Goal: Task Accomplishment & Management: Manage account settings

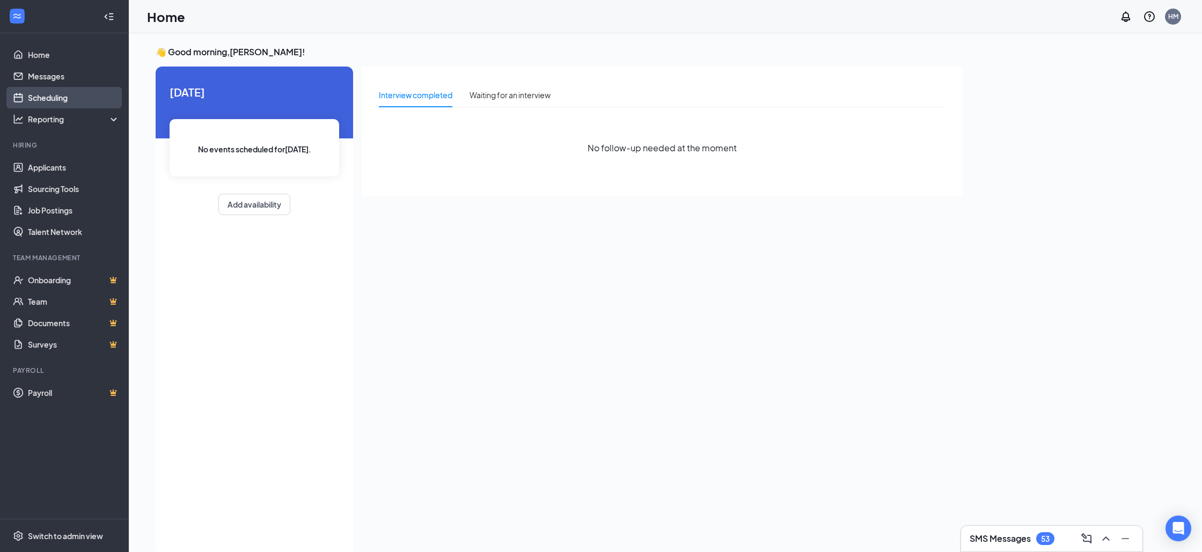
click at [49, 96] on link "Scheduling" at bounding box center [74, 97] width 92 height 21
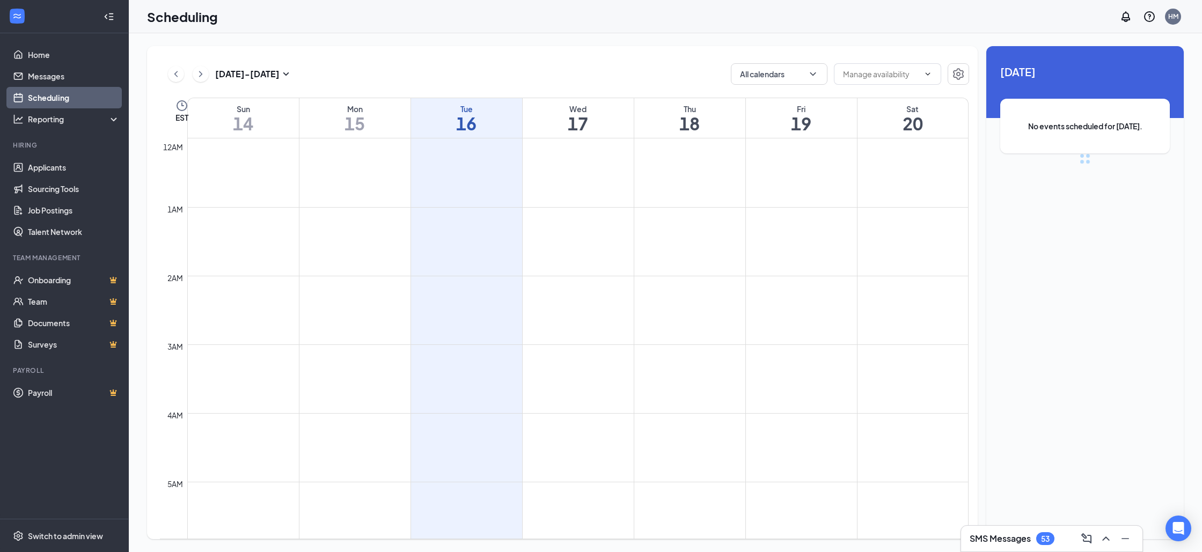
scroll to position [527, 0]
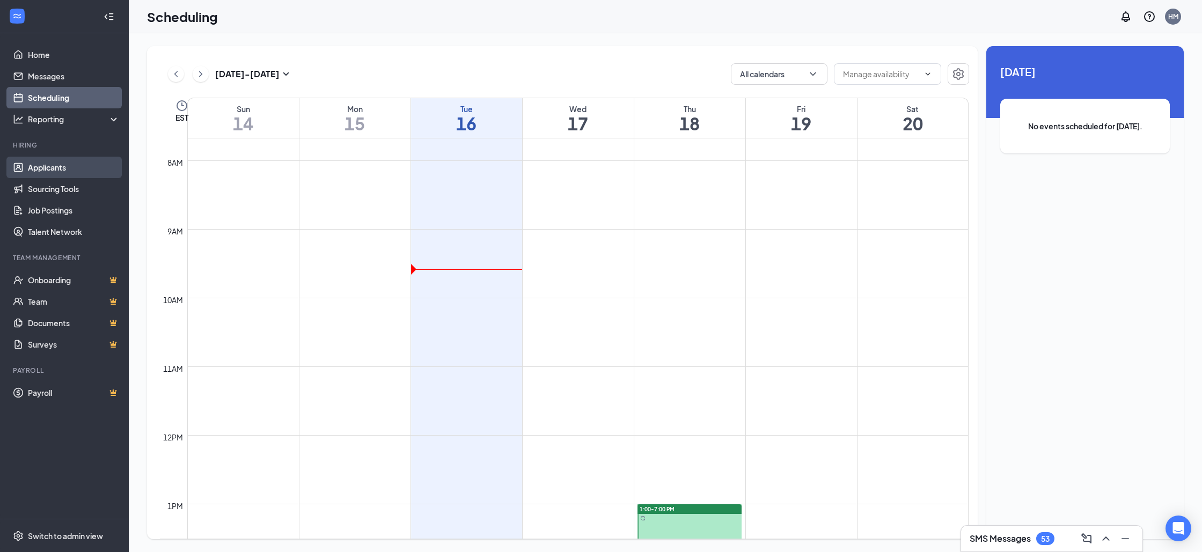
click at [69, 163] on link "Applicants" at bounding box center [74, 167] width 92 height 21
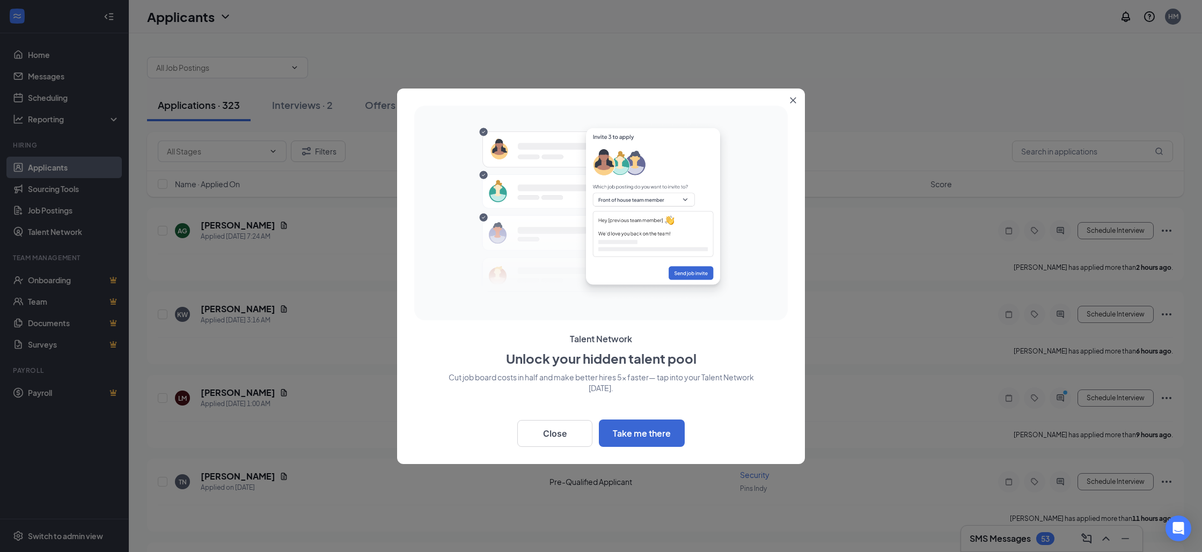
scroll to position [6, 0]
click at [793, 101] on icon "Close" at bounding box center [793, 100] width 6 height 6
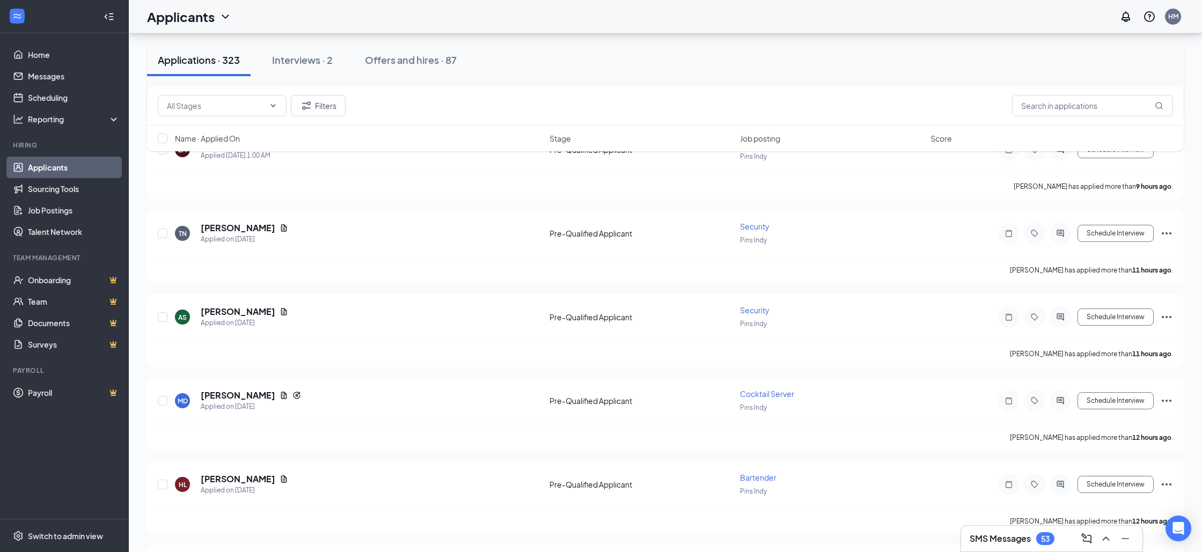
scroll to position [355, 0]
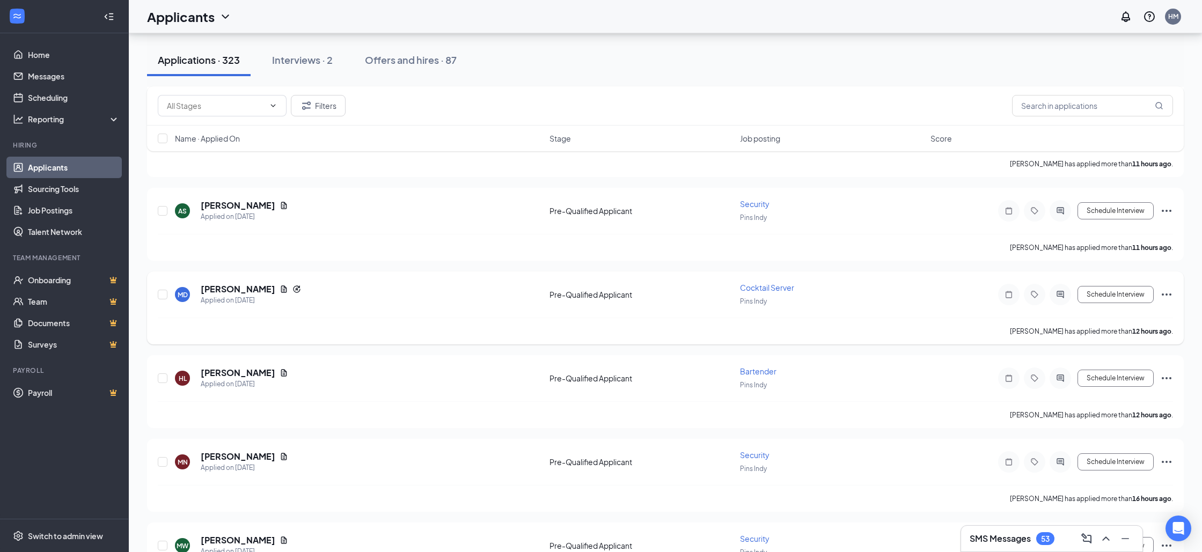
click at [753, 283] on span "Cocktail Server" at bounding box center [767, 288] width 54 height 10
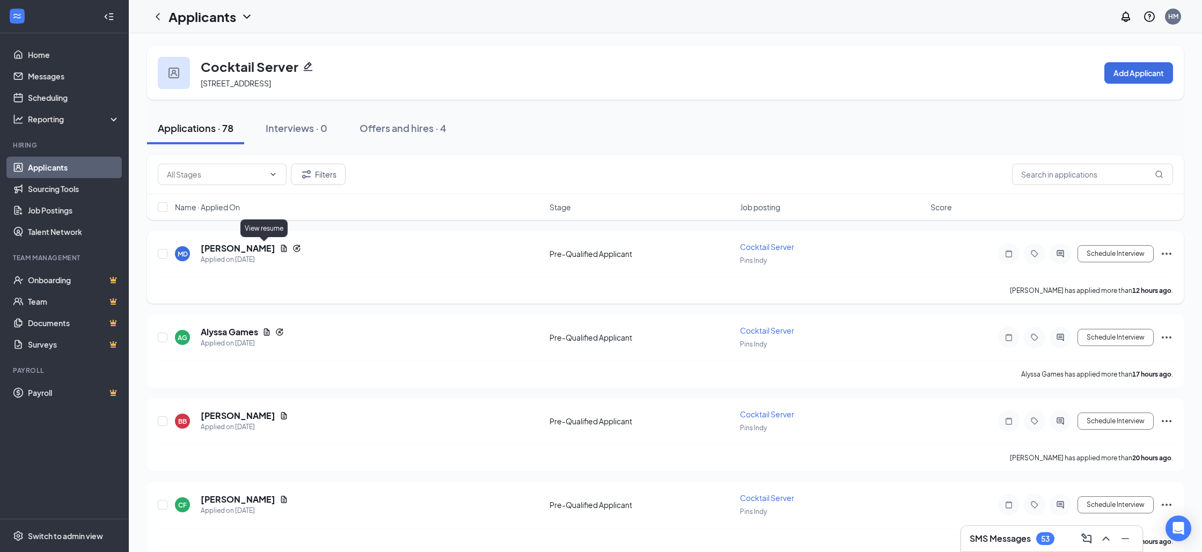
click at [280, 248] on icon "Document" at bounding box center [284, 248] width 9 height 9
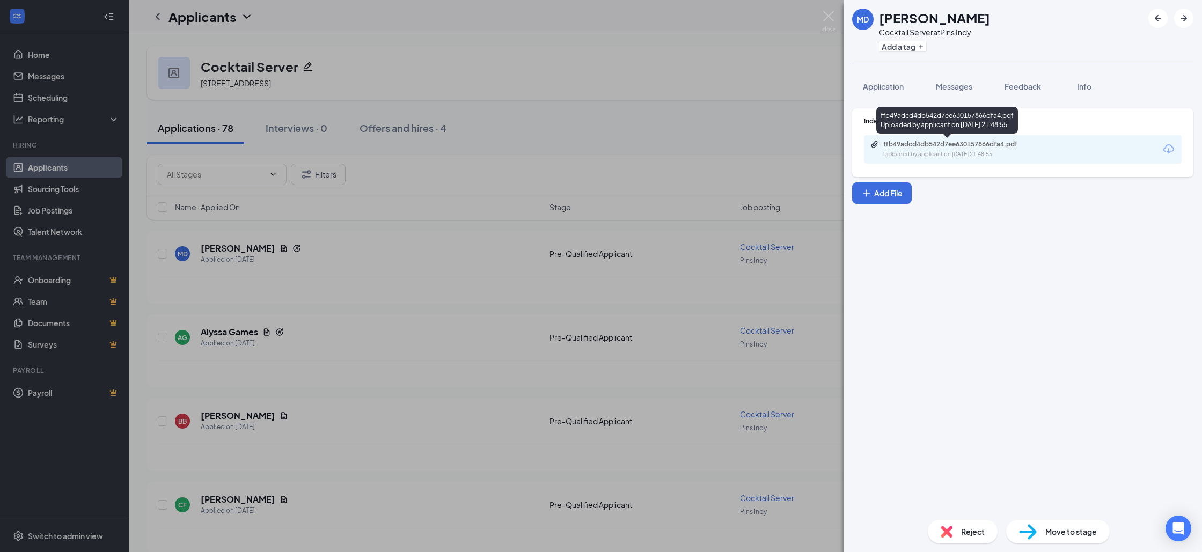
click at [977, 139] on div "ffb49adcd4db542d7ee630157866dfa4.pdf Uploaded by applicant on [DATE] 21:48:55" at bounding box center [1023, 149] width 318 height 28
click at [978, 144] on div "ffb49adcd4db542d7ee630157866dfa4.pdf" at bounding box center [958, 144] width 150 height 9
click at [684, 254] on div "MD [PERSON_NAME] Cocktail Server at Pins Indy Add a tag Application Messages Fe…" at bounding box center [601, 276] width 1202 height 552
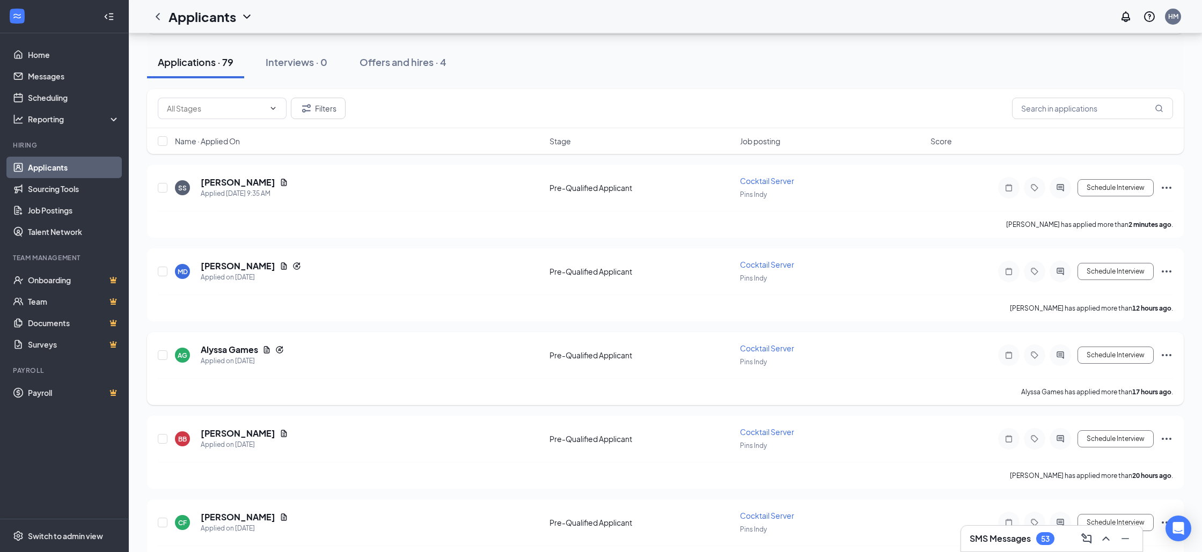
scroll to position [67, 0]
click at [280, 430] on icon "Document" at bounding box center [284, 433] width 9 height 9
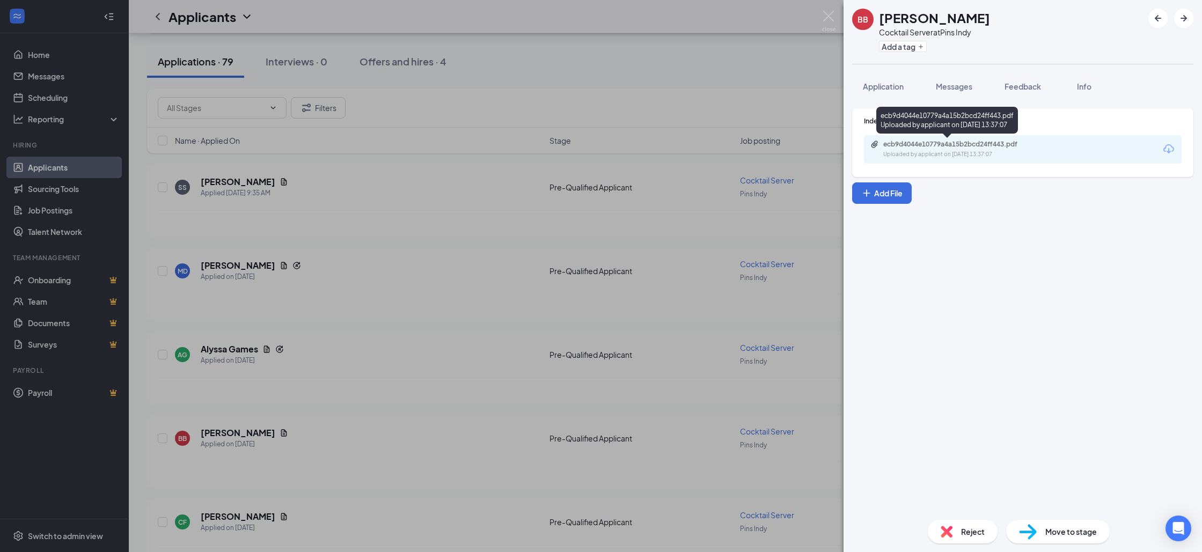
click at [955, 147] on div "ecb9d4044e10779a4a15b2bcd24ff443.pdf" at bounding box center [958, 144] width 150 height 9
click at [827, 20] on img at bounding box center [828, 21] width 13 height 21
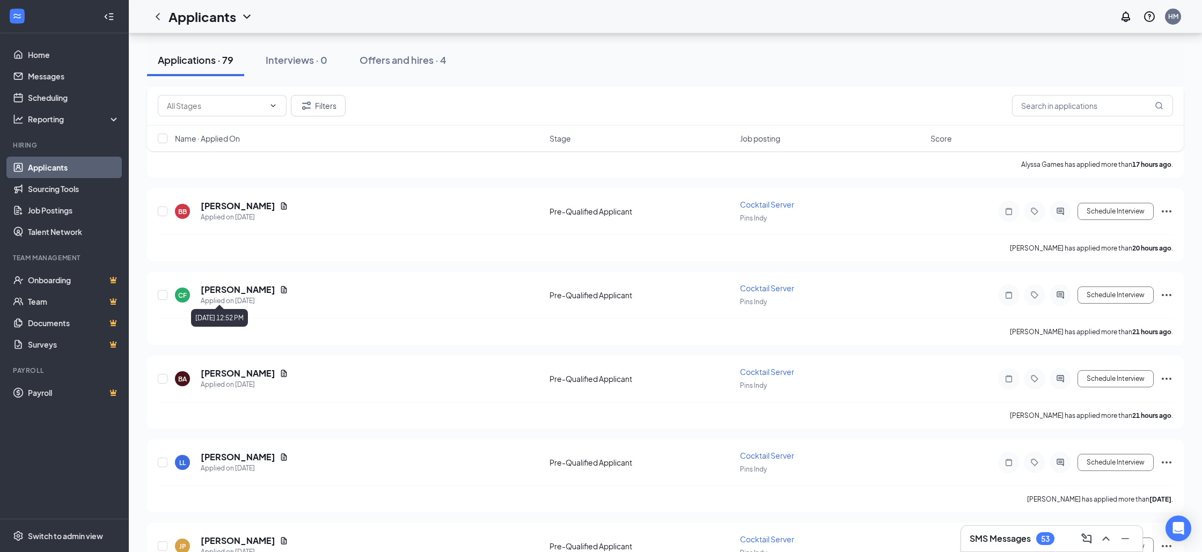
scroll to position [307, 0]
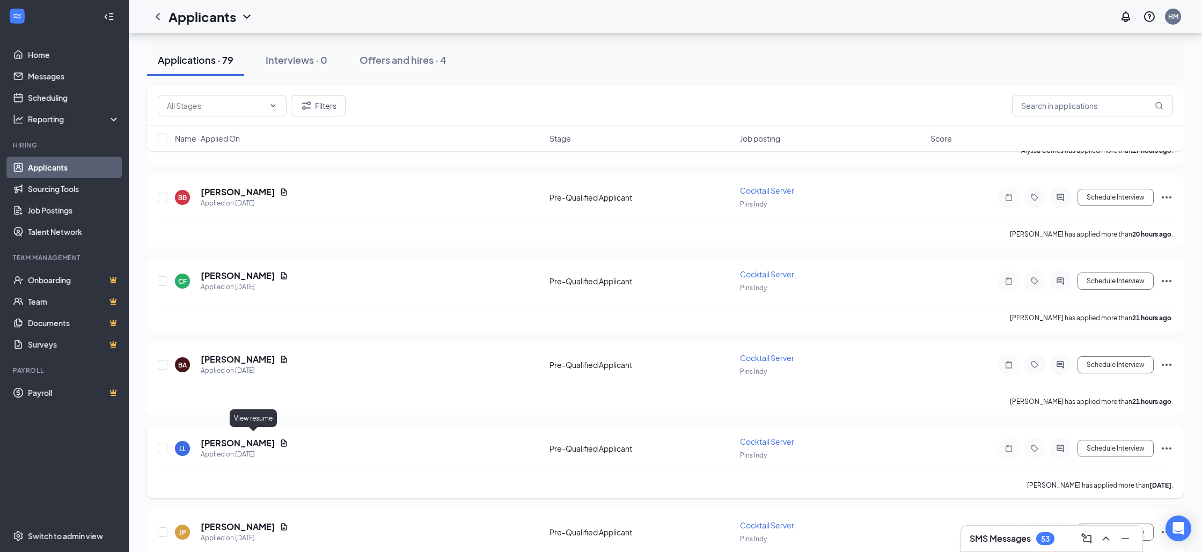
click at [281, 439] on icon "Document" at bounding box center [284, 442] width 6 height 7
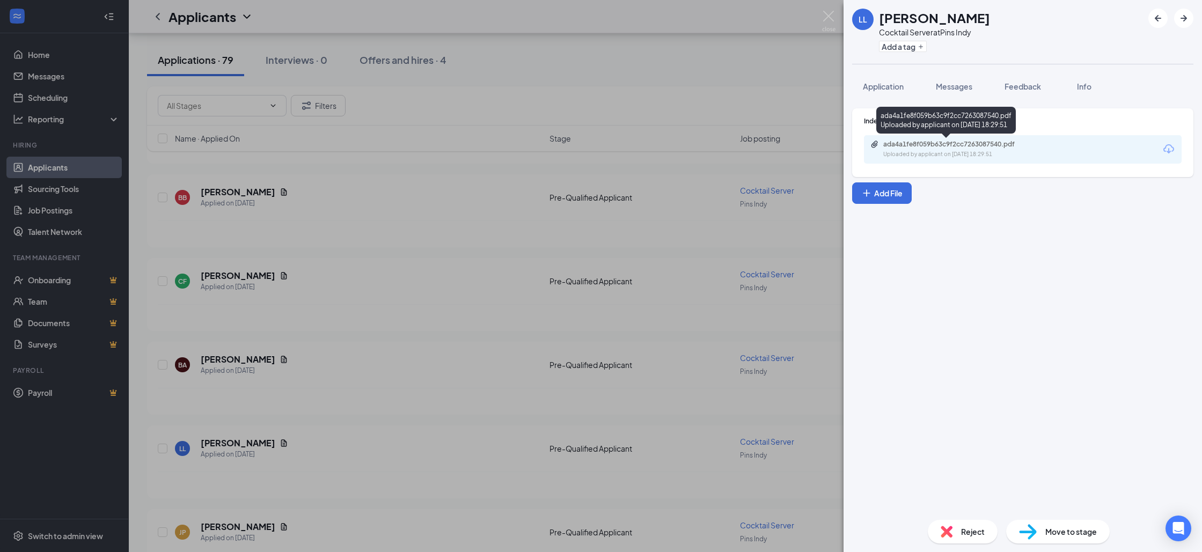
click at [961, 146] on div "ada4a1fe8f059b63c9f2cc7263087540.pdf" at bounding box center [958, 144] width 150 height 9
click at [553, 83] on div "LL [PERSON_NAME] Cocktail Server at Pins Indy Add a tag Application Messages Fe…" at bounding box center [601, 276] width 1202 height 552
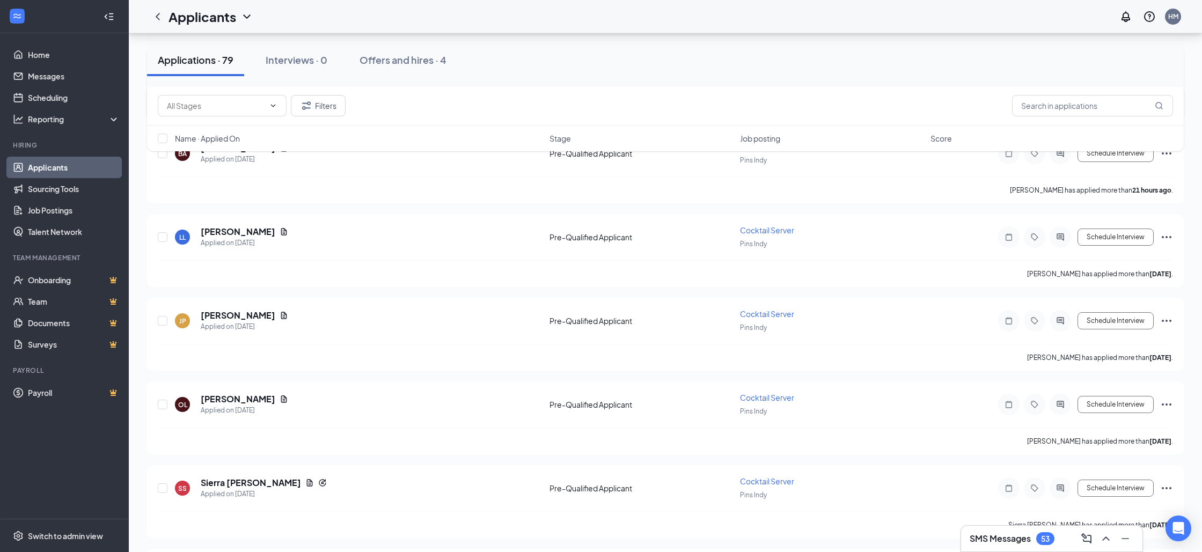
scroll to position [527, 0]
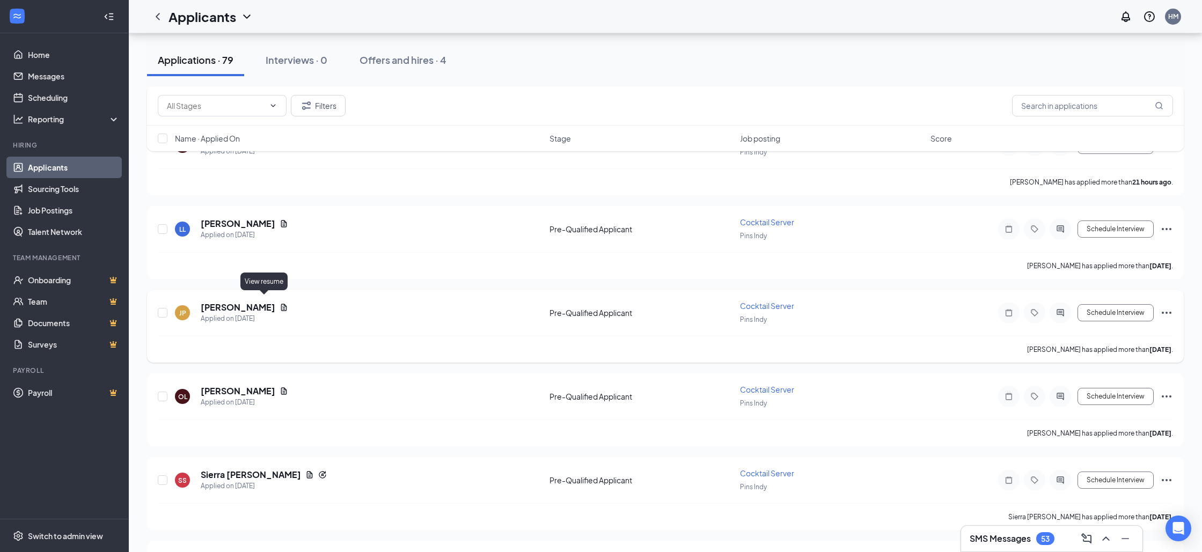
click at [281, 304] on icon "Document" at bounding box center [284, 307] width 6 height 7
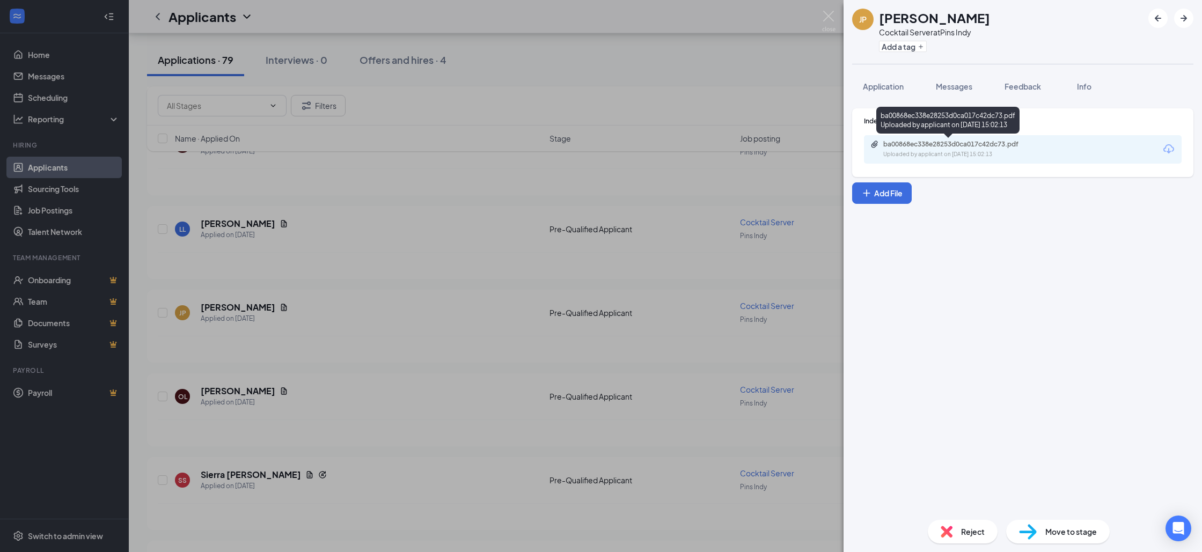
click at [976, 141] on div "ba00868ec338e28253d0ca017c42dc73.pdf" at bounding box center [958, 144] width 150 height 9
click at [734, 102] on div "JP [PERSON_NAME] Cocktail Server at Pins Indy Add a tag Application Messages Fe…" at bounding box center [601, 276] width 1202 height 552
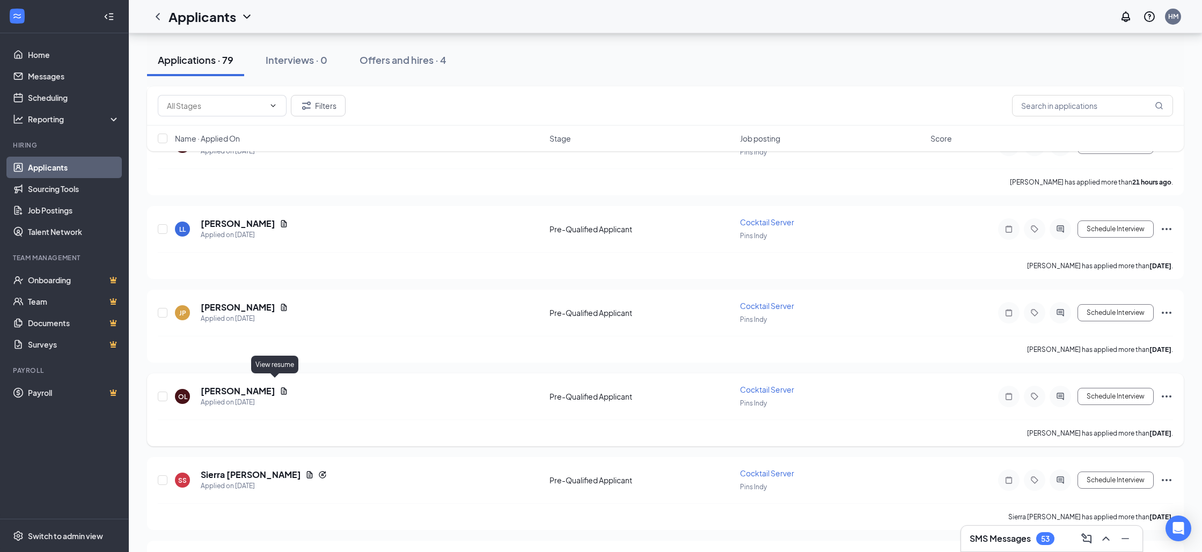
click at [281, 387] on icon "Document" at bounding box center [284, 390] width 6 height 7
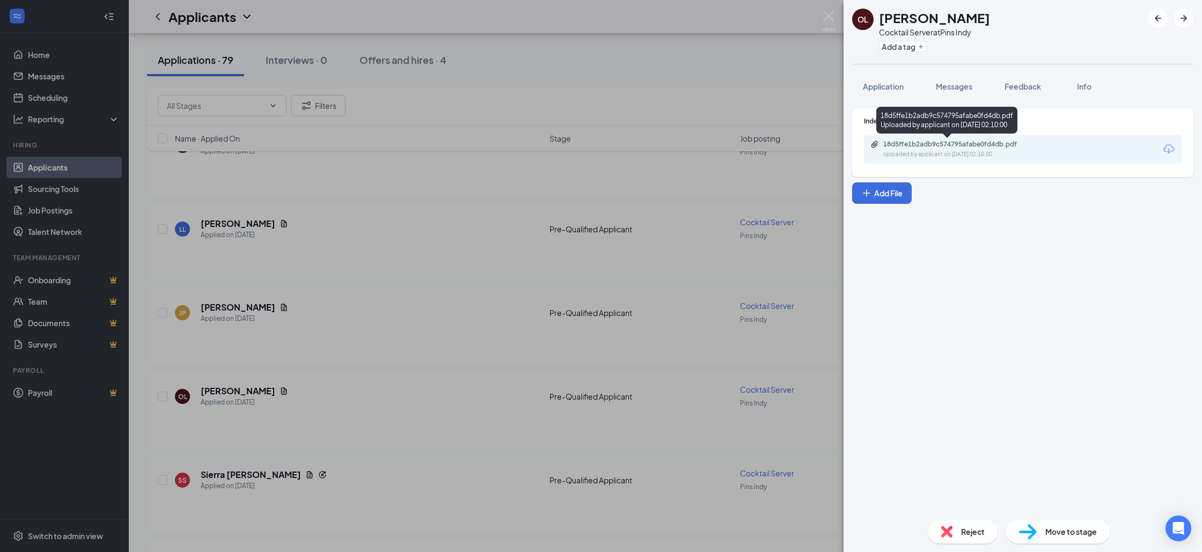
click at [904, 141] on div "18d5ffe1b2adb9c574795afabe0fd4db.pdf" at bounding box center [958, 144] width 150 height 9
click at [828, 21] on img at bounding box center [828, 21] width 13 height 21
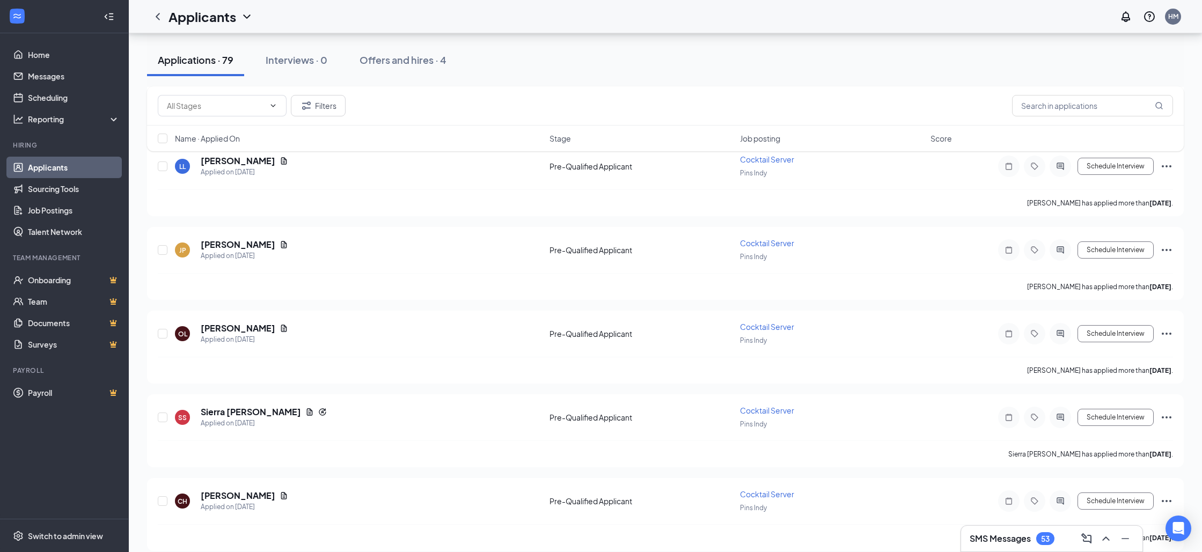
scroll to position [609, 0]
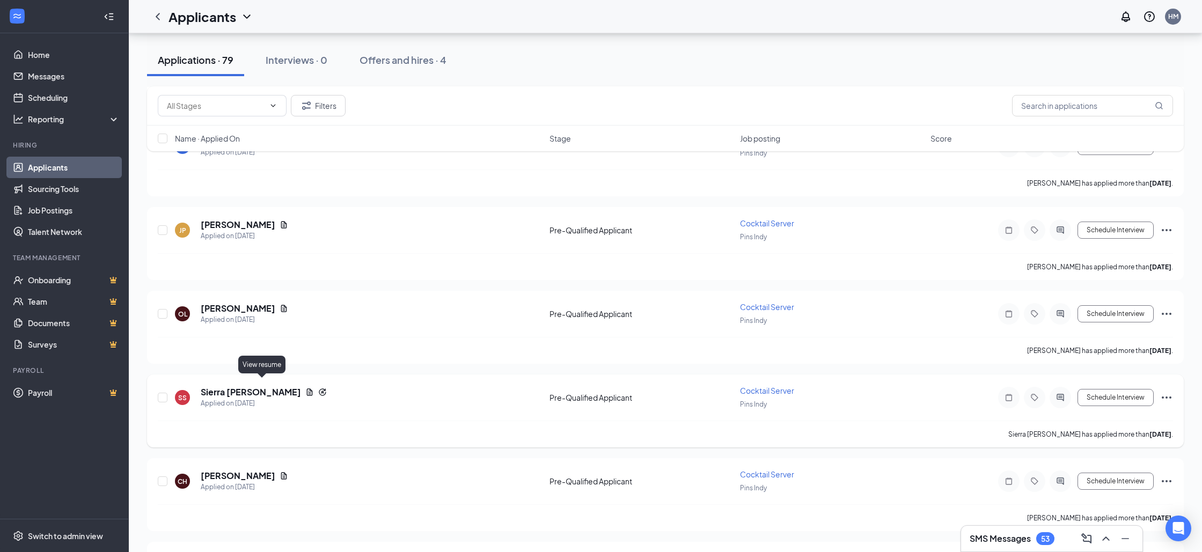
click at [305, 388] on icon "Document" at bounding box center [309, 392] width 9 height 9
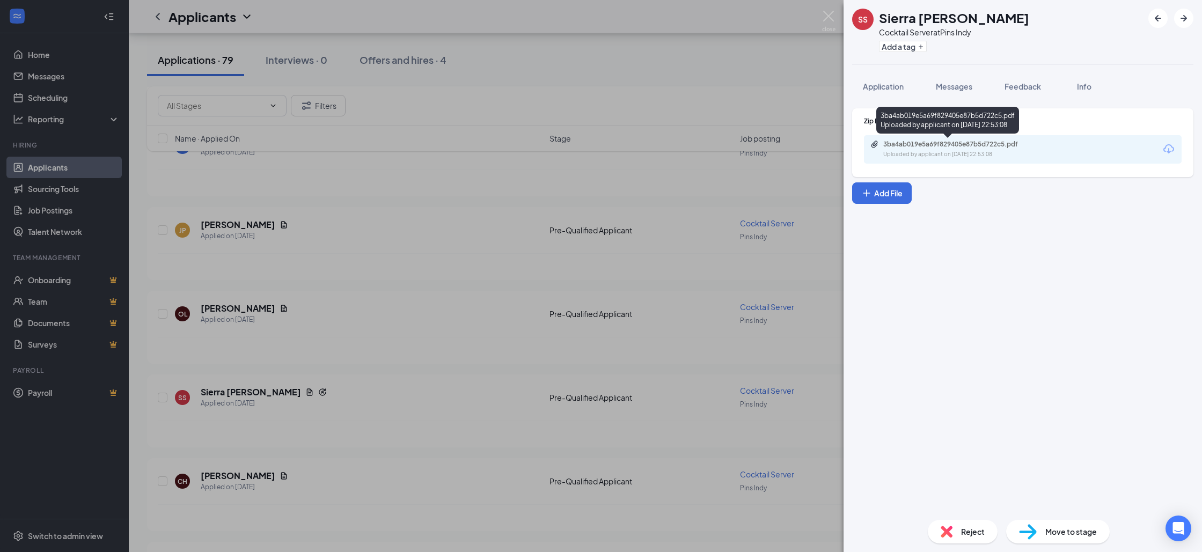
click at [932, 142] on div "3ba4ab019e5a69f829405e87b5d722c5.pdf" at bounding box center [958, 144] width 150 height 9
click at [549, 151] on div "SS Sierra [PERSON_NAME] Cocktail Server at Pins Indy Add a tag Application Mess…" at bounding box center [601, 276] width 1202 height 552
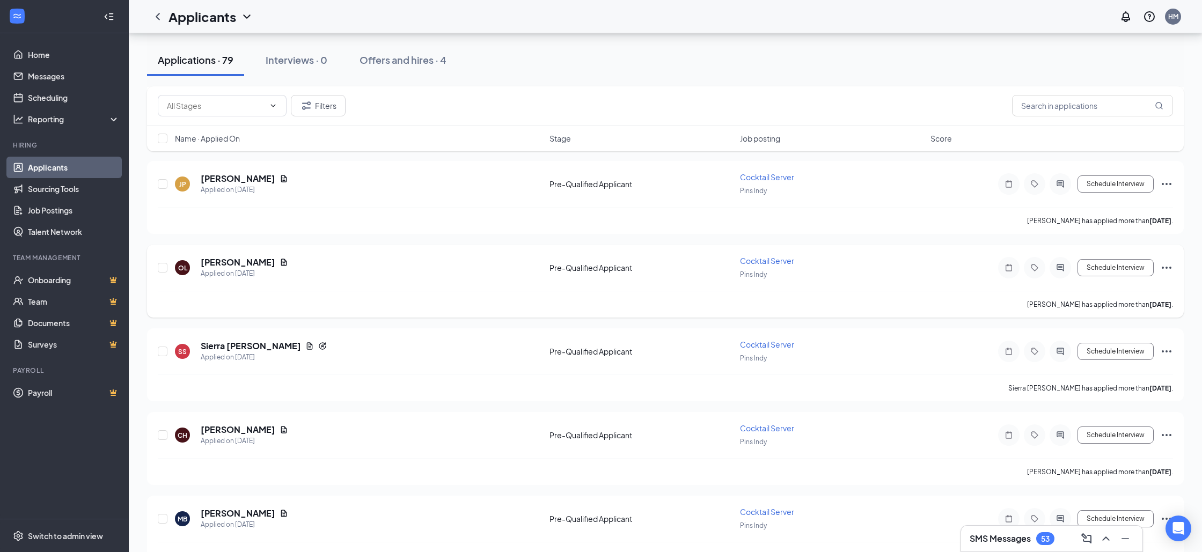
scroll to position [677, 0]
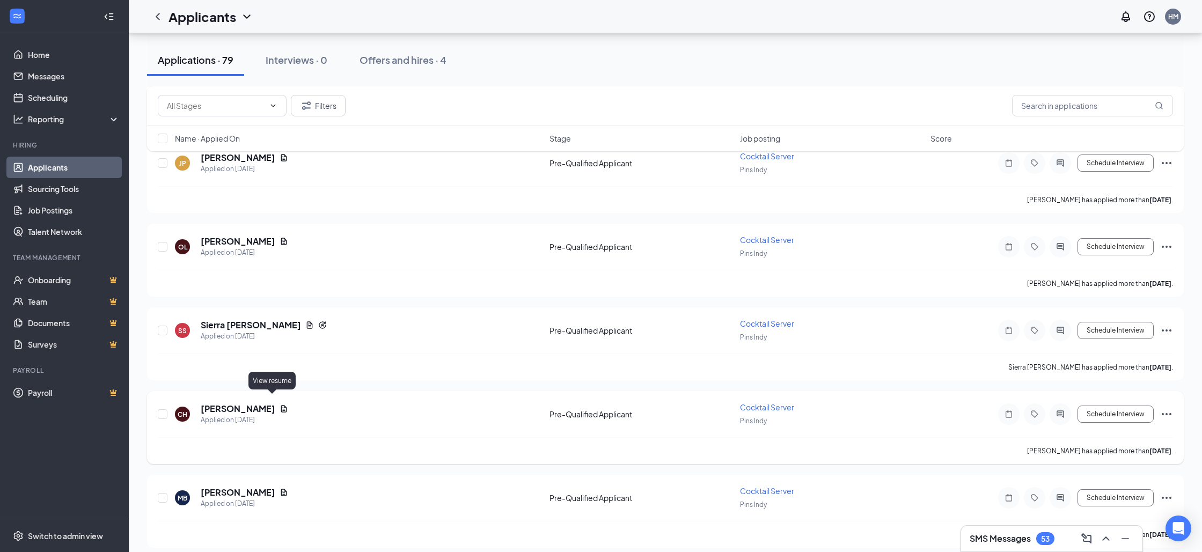
click at [280, 405] on icon "Document" at bounding box center [284, 409] width 9 height 9
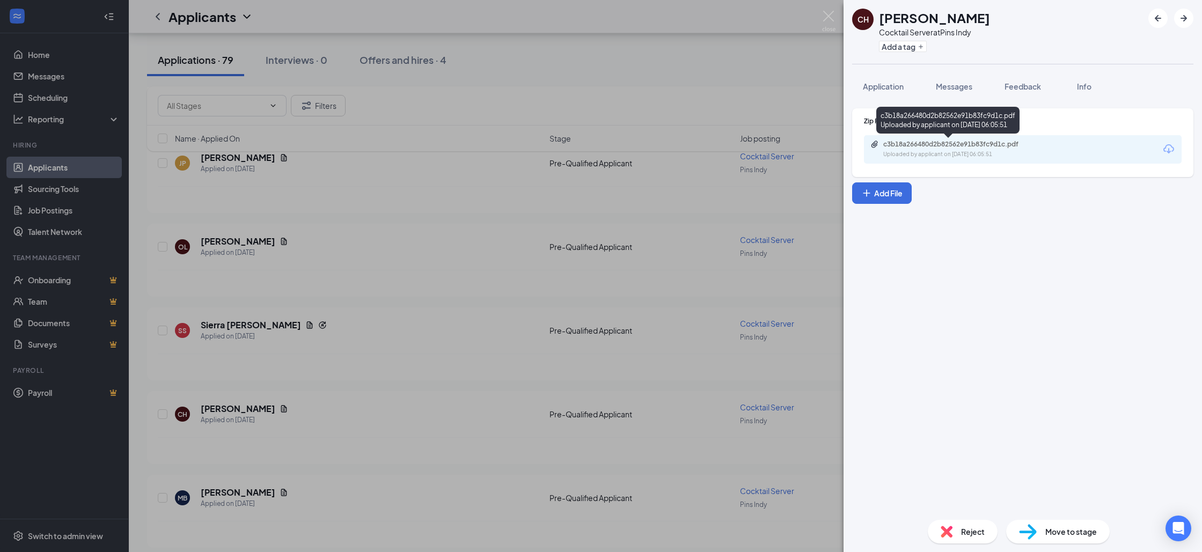
click at [920, 142] on div "c3b18a266480d2b82562e91b83fc9d1c.pdf" at bounding box center [958, 144] width 150 height 9
click at [454, 224] on div "CH [PERSON_NAME] Cocktail Server at Pins Indy Add a tag Application Messages Fe…" at bounding box center [601, 276] width 1202 height 552
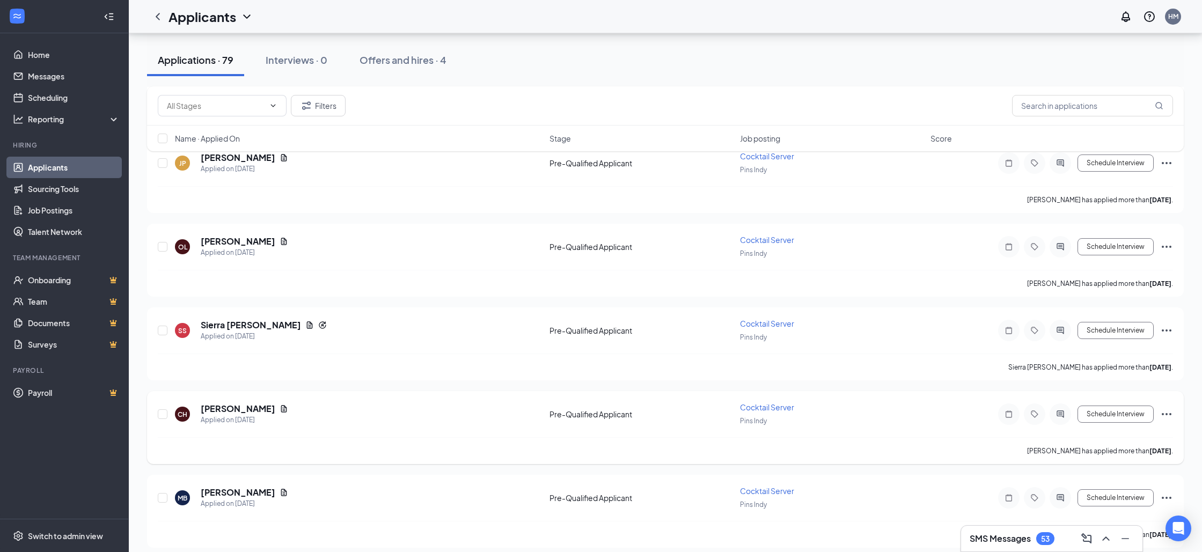
scroll to position [758, 0]
click at [283, 407] on icon "Document" at bounding box center [284, 411] width 9 height 9
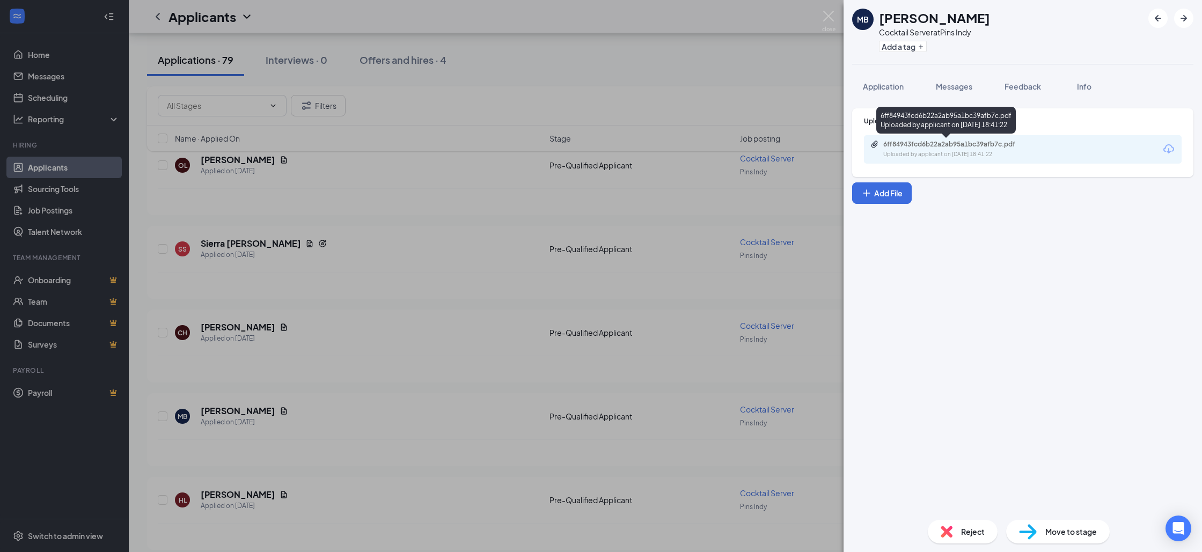
click at [970, 146] on div "6ff84943fcd6b22a2ab95a1bc39afb7c.pdf" at bounding box center [958, 144] width 150 height 9
click at [442, 336] on div "MB [PERSON_NAME] Cocktail Server at Pins Indy Add a tag Application Messages Fe…" at bounding box center [601, 276] width 1202 height 552
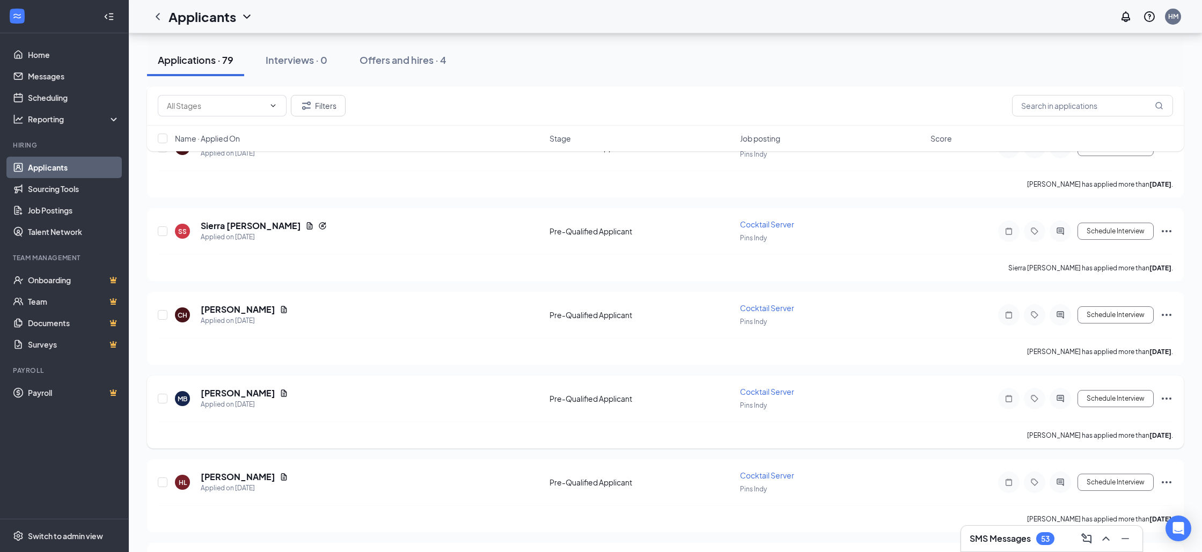
scroll to position [779, 0]
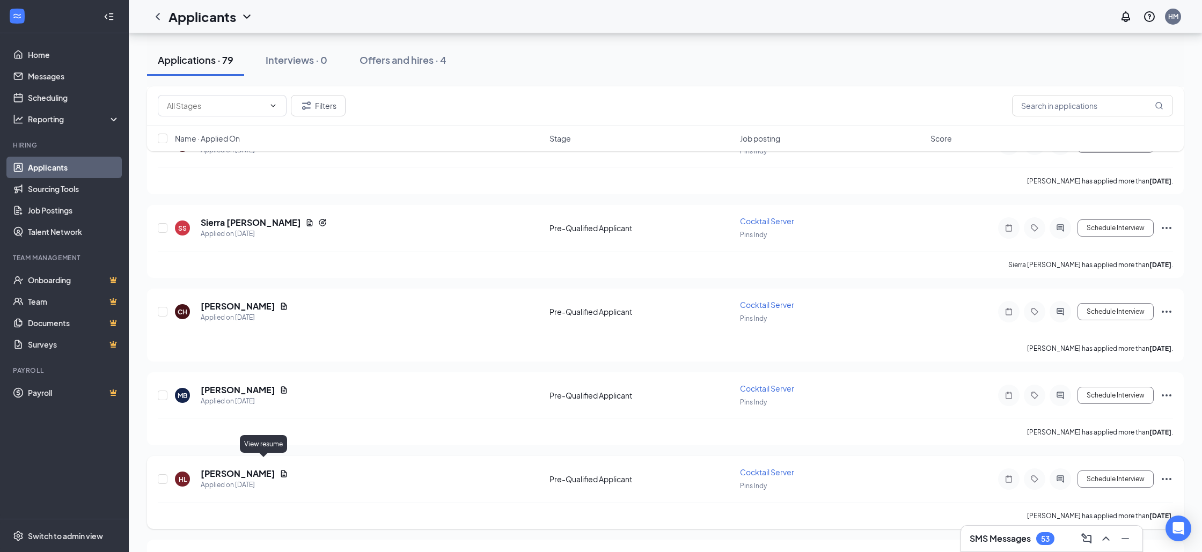
click at [280, 469] on icon "Document" at bounding box center [284, 473] width 9 height 9
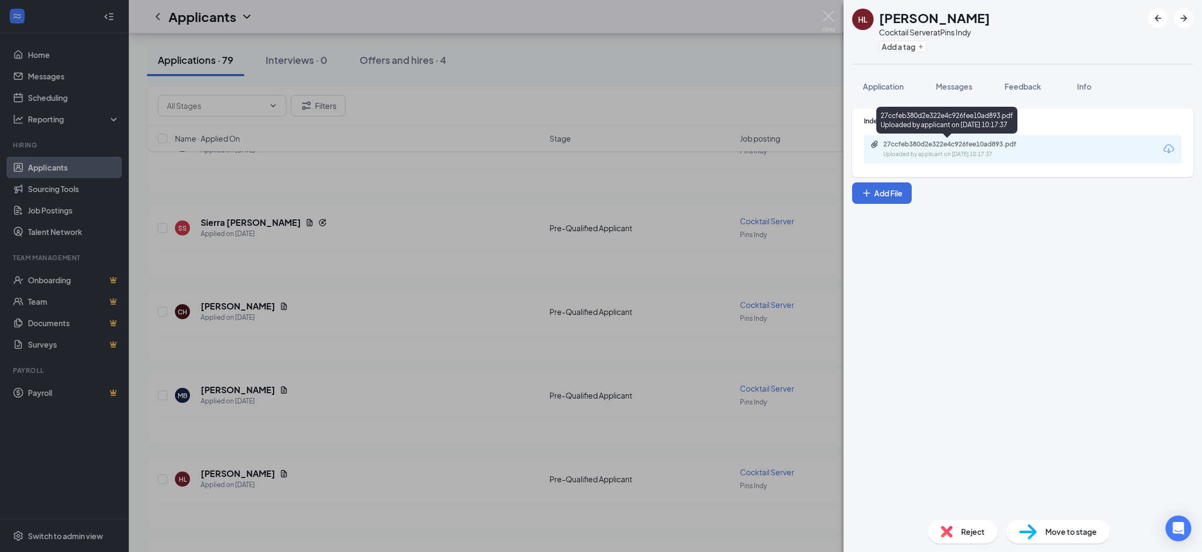
click at [916, 146] on div "27ccfeb380d2e322e4c926fee10ad893.pdf" at bounding box center [958, 144] width 150 height 9
click at [827, 13] on img at bounding box center [828, 21] width 13 height 21
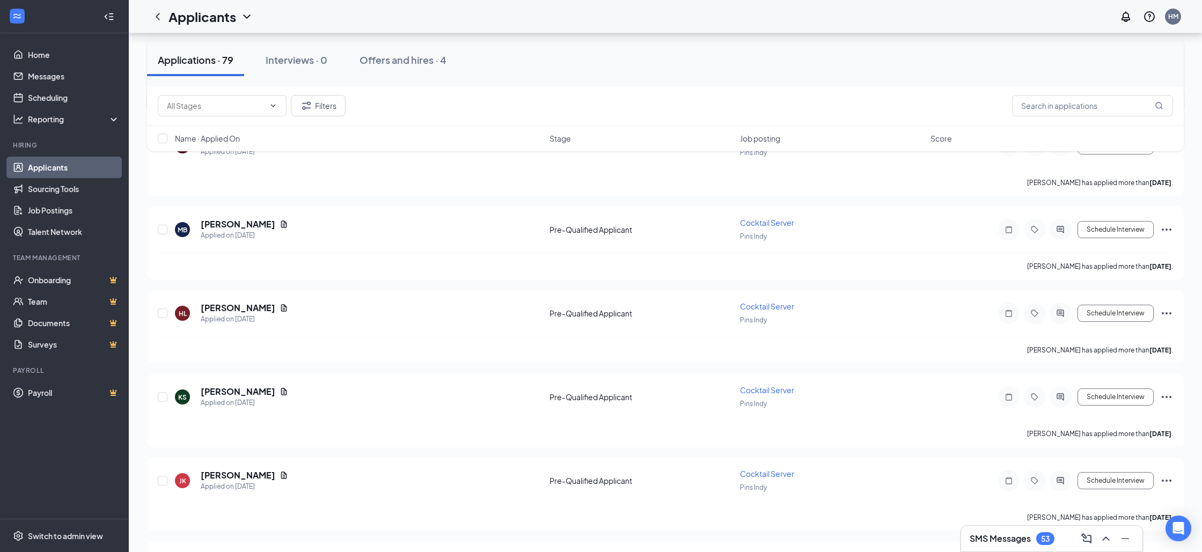
scroll to position [958, 0]
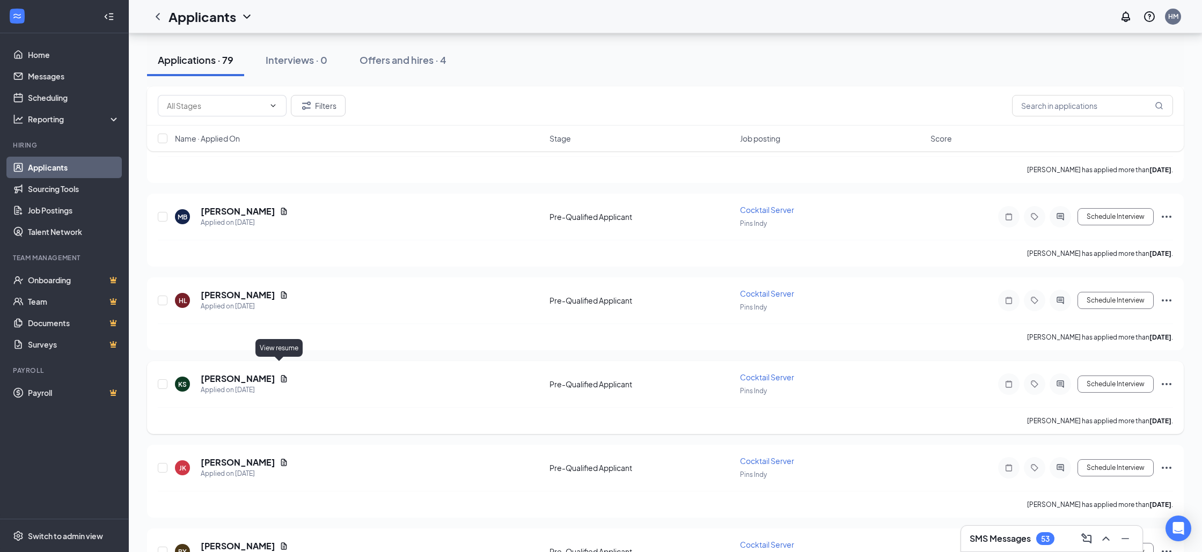
click at [280, 374] on icon "Document" at bounding box center [284, 378] width 9 height 9
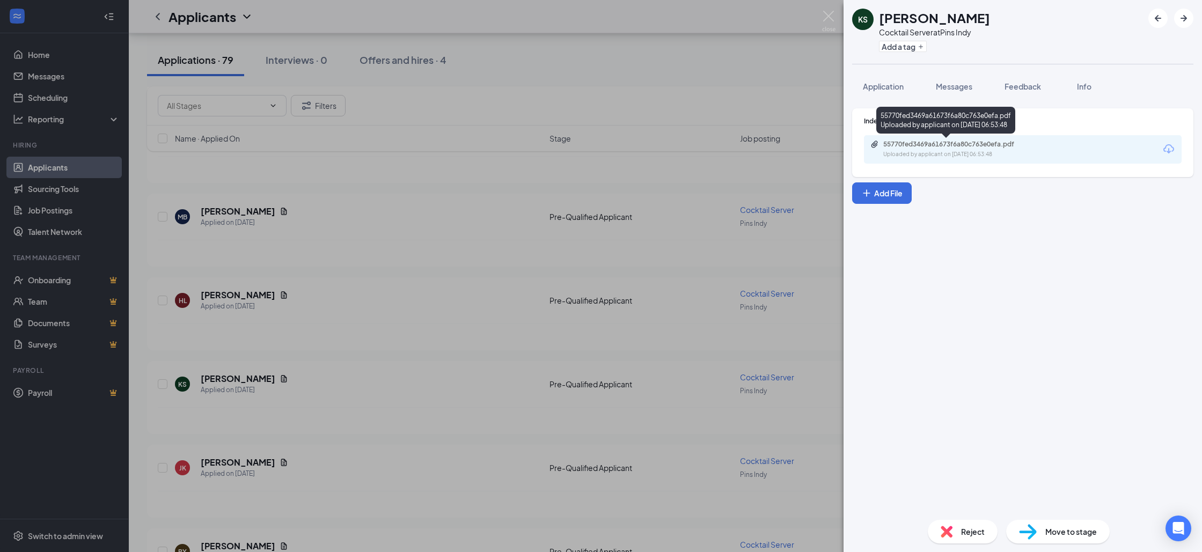
click at [914, 148] on div "55770fed3469a61673f6a80c763e0efa.pdf" at bounding box center [958, 144] width 150 height 9
click at [468, 243] on div "KS [PERSON_NAME] Cocktail Server at Pins Indy Add a tag Application Messages Fe…" at bounding box center [601, 276] width 1202 height 552
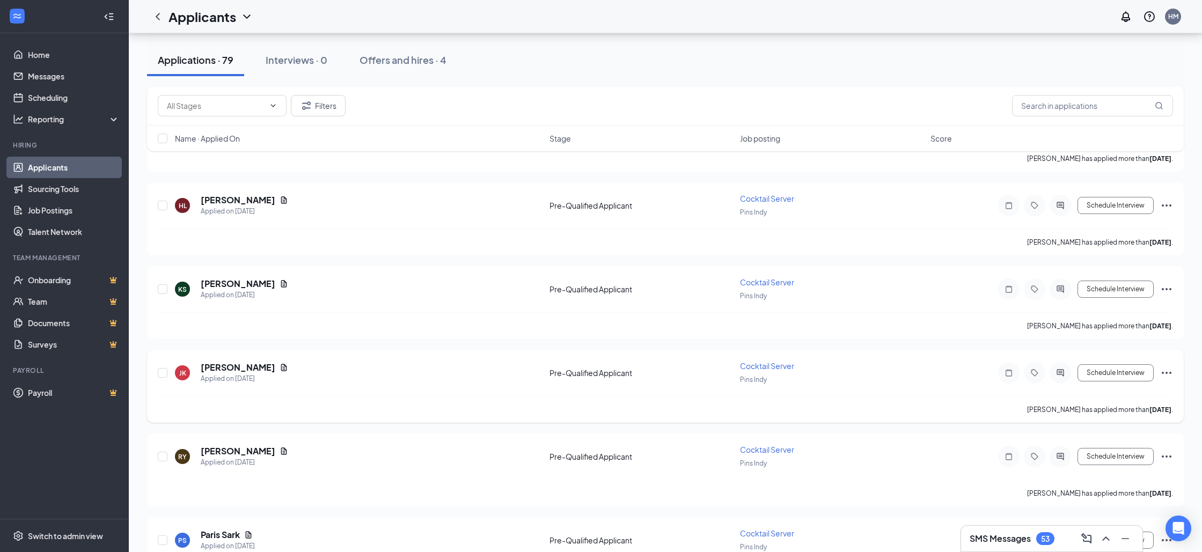
scroll to position [1050, 0]
click at [281, 366] on icon "Document" at bounding box center [284, 369] width 6 height 7
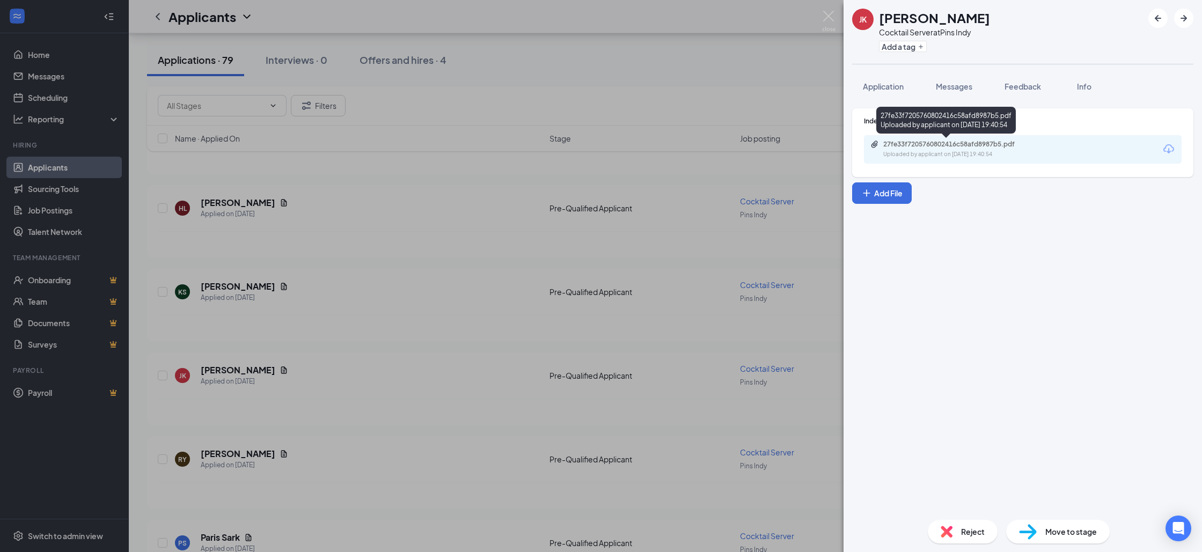
click at [922, 146] on div "27fe33f7205760802416c58afd8987b5.pdf" at bounding box center [958, 144] width 150 height 9
click at [529, 142] on div "[PERSON_NAME] Jayden [PERSON_NAME] Cocktail Server at Pins Indy Add a tag Appli…" at bounding box center [601, 276] width 1202 height 552
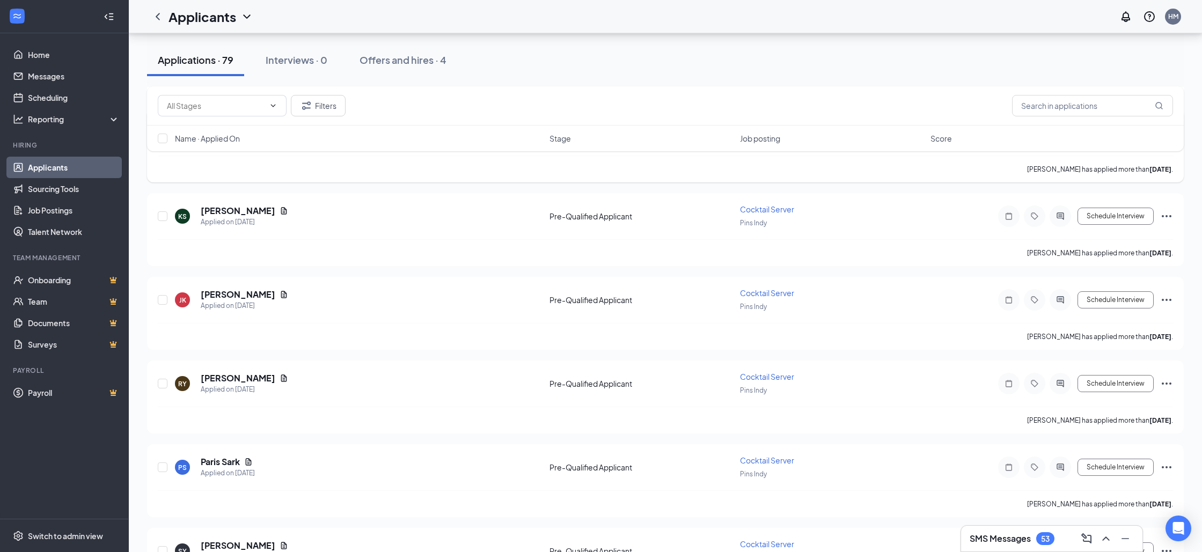
scroll to position [1129, 0]
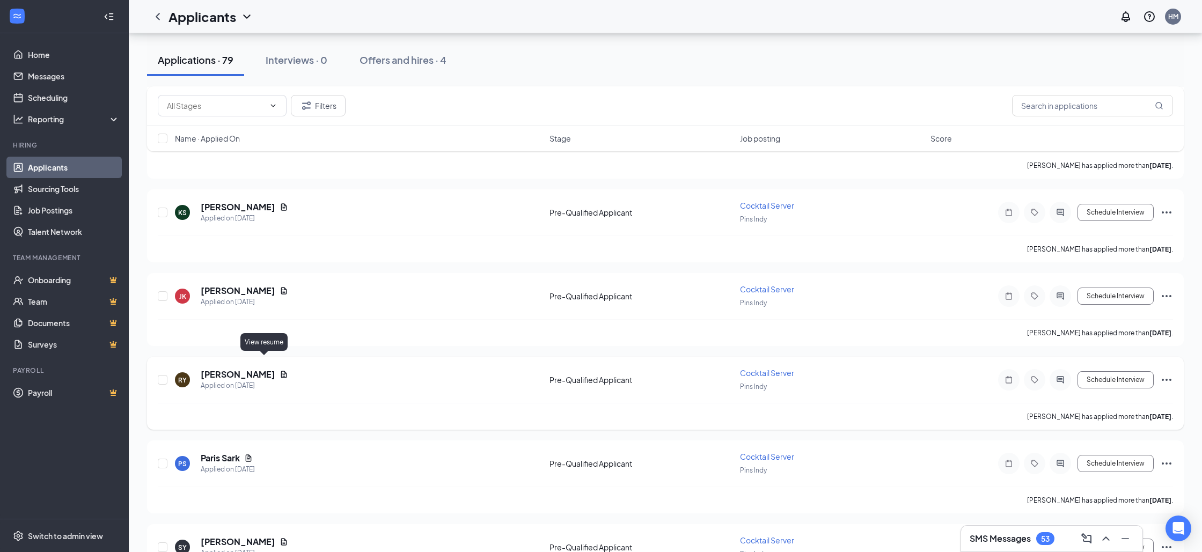
click at [280, 370] on icon "Document" at bounding box center [284, 374] width 9 height 9
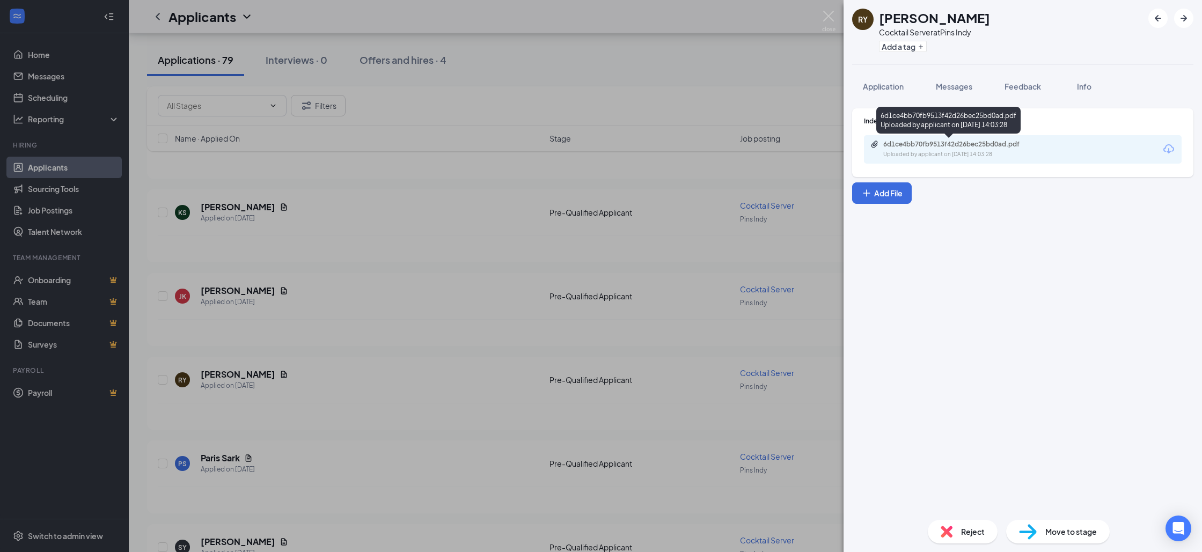
click at [957, 142] on div "6d1ce4bb70fb9513f42d26bec25bd0ad.pdf" at bounding box center [958, 144] width 150 height 9
click at [832, 13] on img at bounding box center [828, 21] width 13 height 21
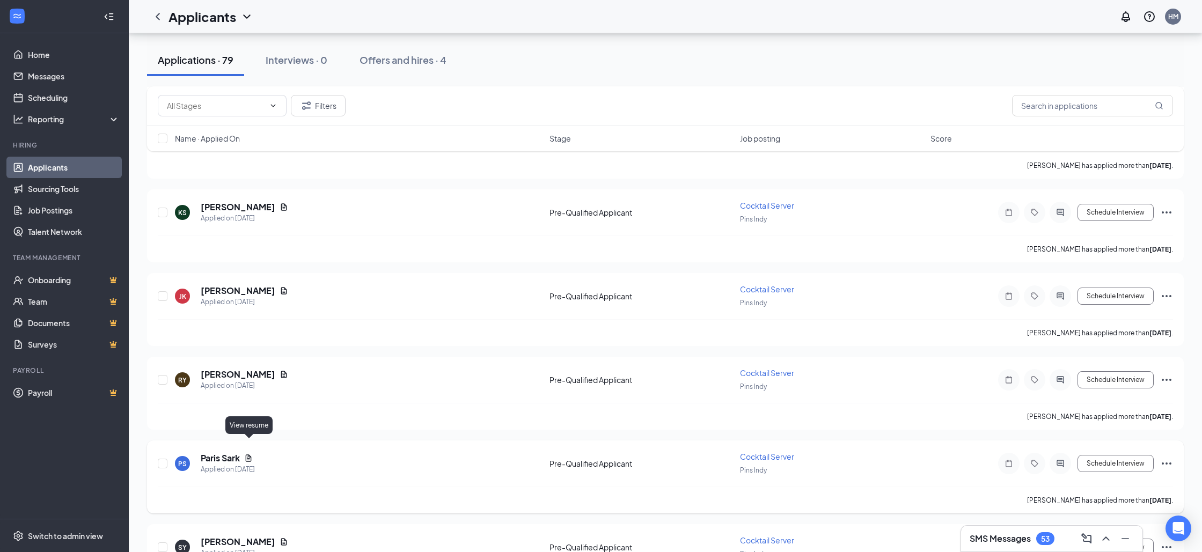
click at [248, 454] on icon "Document" at bounding box center [248, 458] width 9 height 9
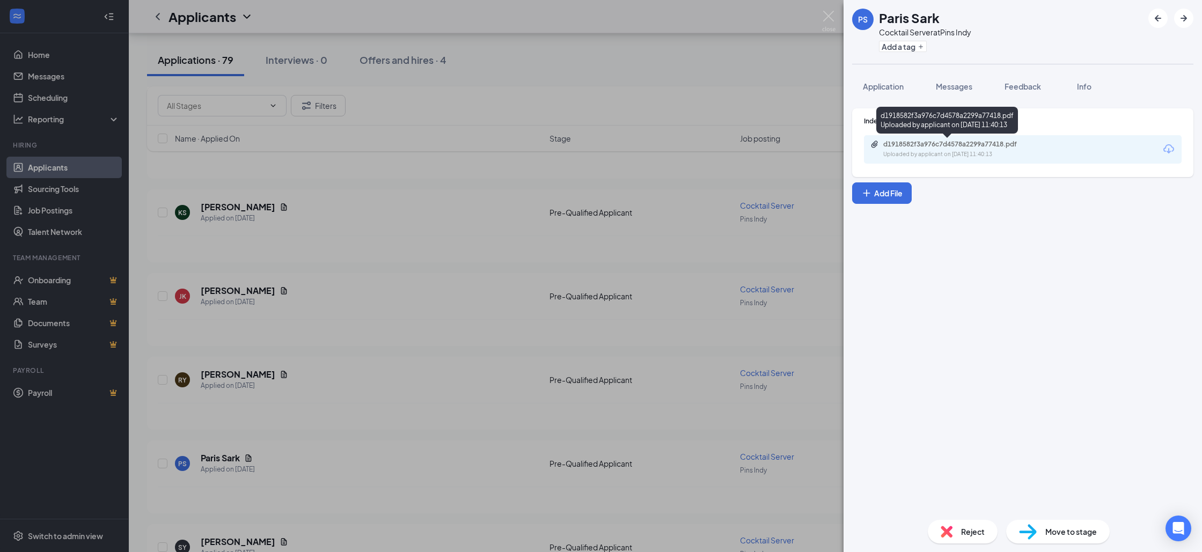
click at [927, 146] on div "d1918582f3a976c7d4578a2299a77418.pdf" at bounding box center [958, 144] width 150 height 9
click at [481, 281] on div "PS Paris Sark Cocktail Server at Pins Indy Add a tag Application Messages Feedb…" at bounding box center [601, 276] width 1202 height 552
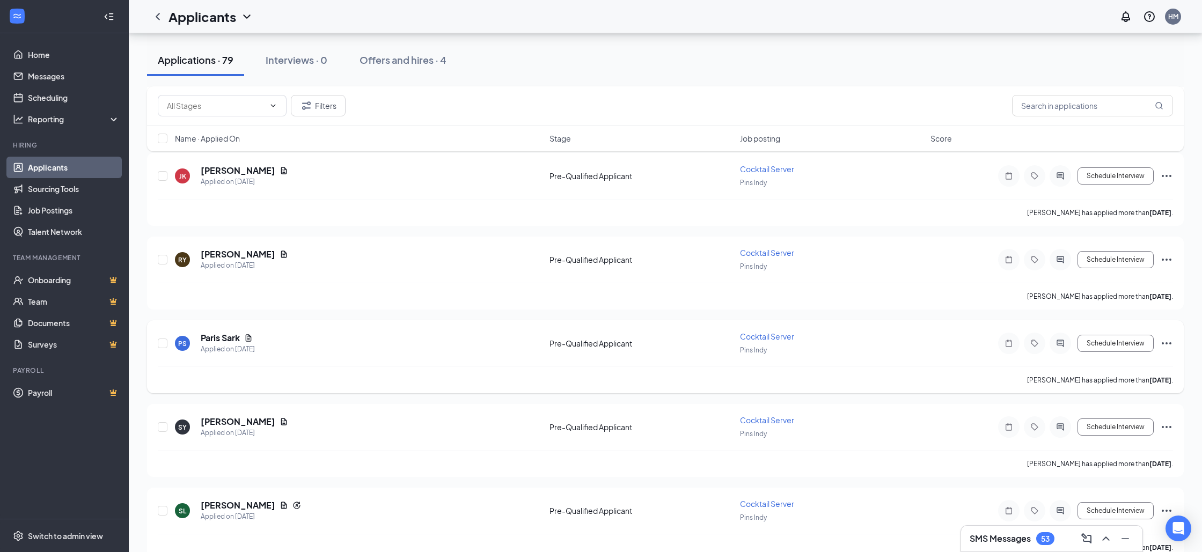
scroll to position [1411, 0]
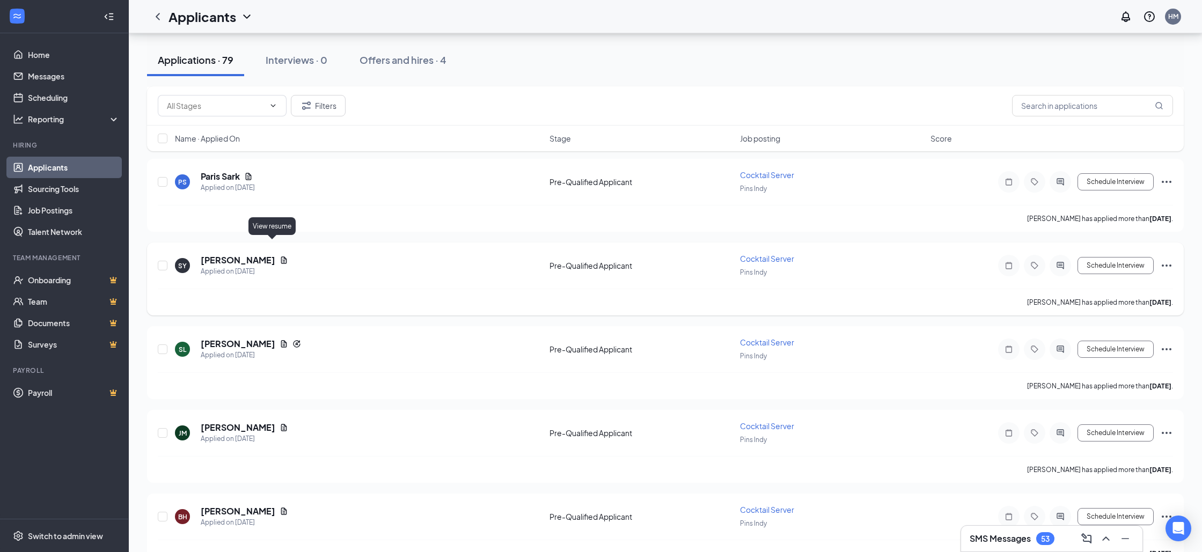
click at [280, 256] on icon "Document" at bounding box center [284, 260] width 9 height 9
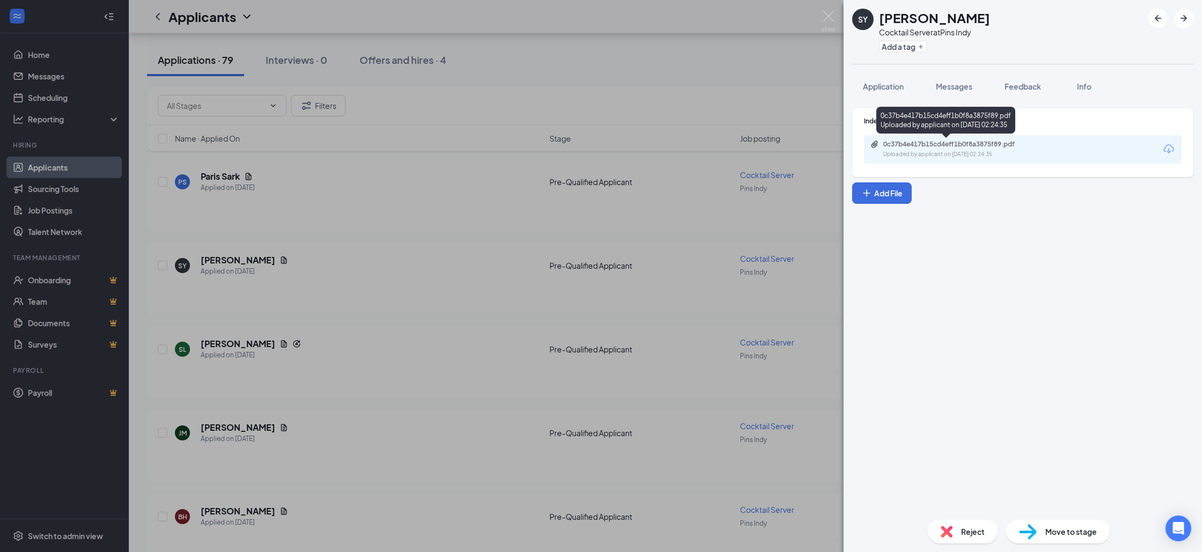
click at [909, 143] on div "0c37b4e417b15cd4eff1b0f8a3875f89.pdf" at bounding box center [958, 144] width 150 height 9
click at [826, 18] on img at bounding box center [828, 21] width 13 height 21
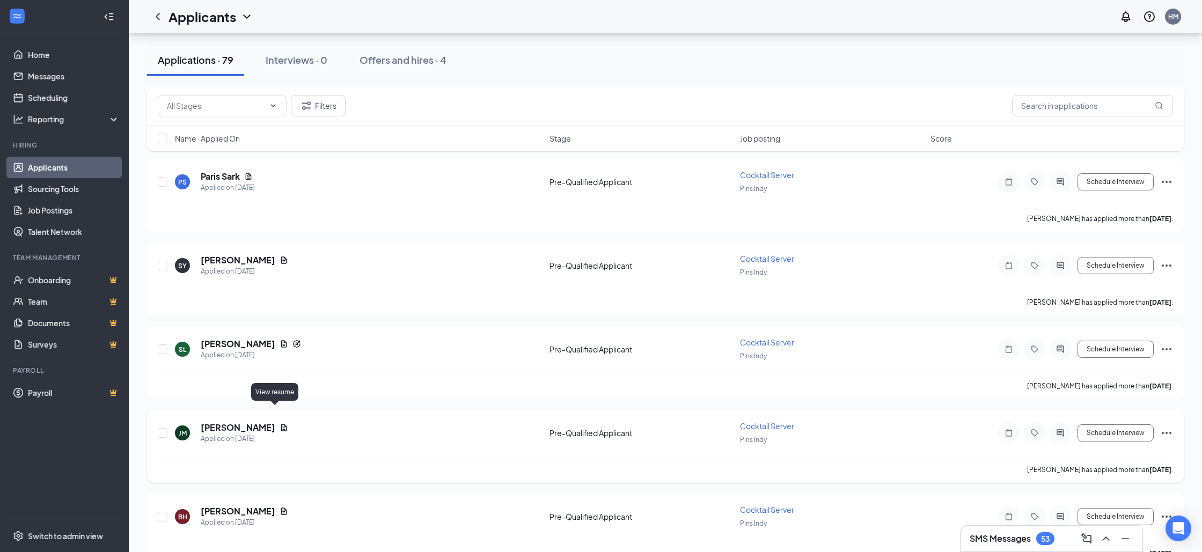
click at [280, 423] on icon "Document" at bounding box center [284, 427] width 9 height 9
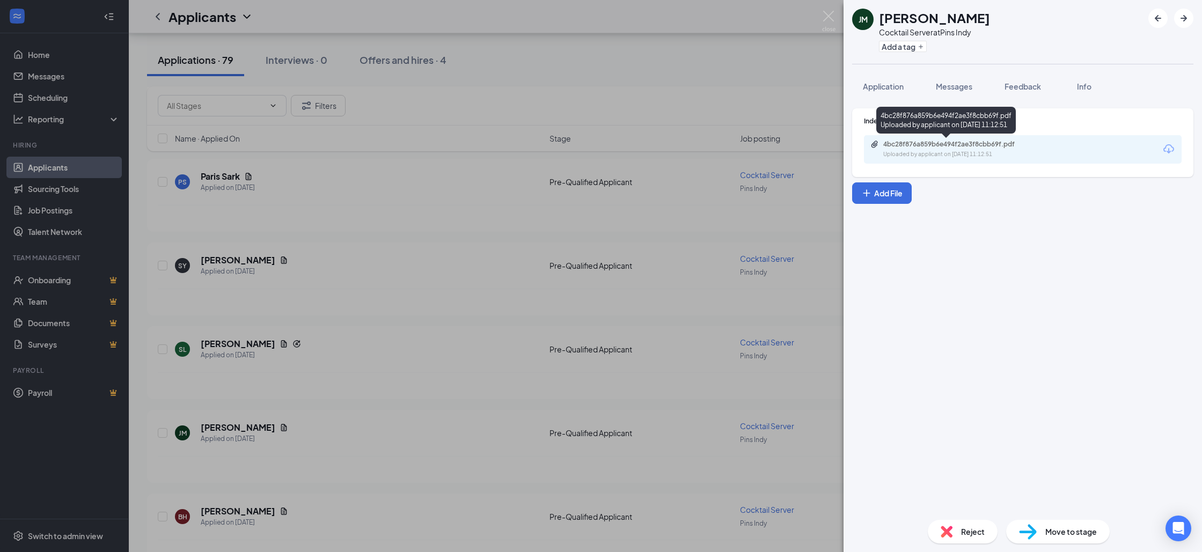
click at [909, 144] on div "4bc28f876a859b6e494f2ae3f8cbb69f.pdf" at bounding box center [958, 144] width 150 height 9
click at [442, 273] on div "[PERSON_NAME] Cocktail Server at Pins Indy Add a tag Application Messages Feedb…" at bounding box center [601, 276] width 1202 height 552
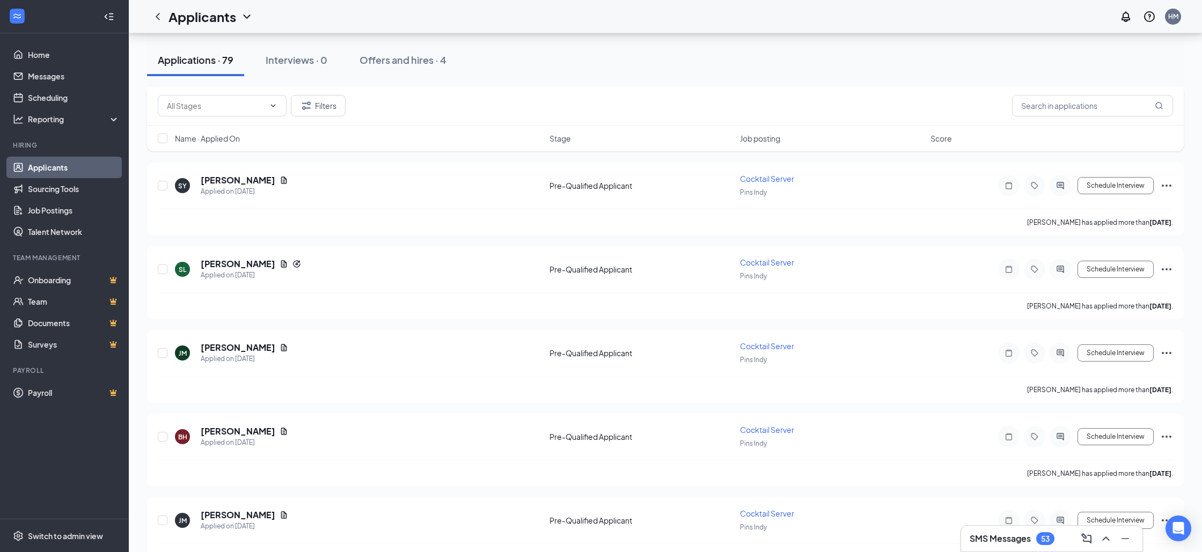
scroll to position [1493, 0]
click at [280, 425] on icon "Document" at bounding box center [284, 429] width 9 height 9
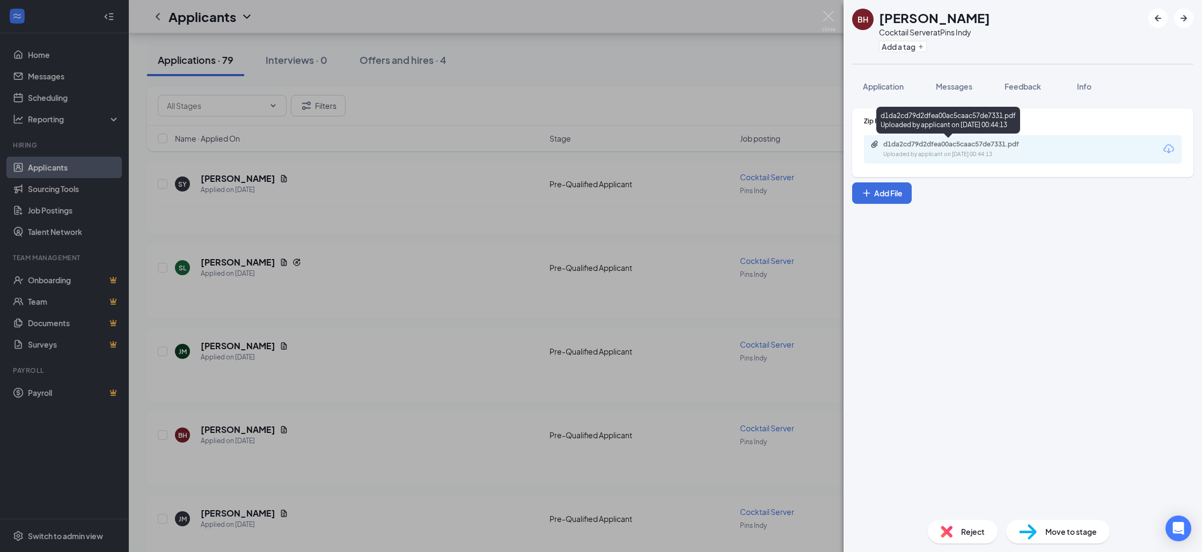
click at [919, 146] on div "d1da2cd79d2dfea00ac5caac57de7331.pdf" at bounding box center [958, 144] width 150 height 9
click at [828, 20] on img at bounding box center [828, 21] width 13 height 21
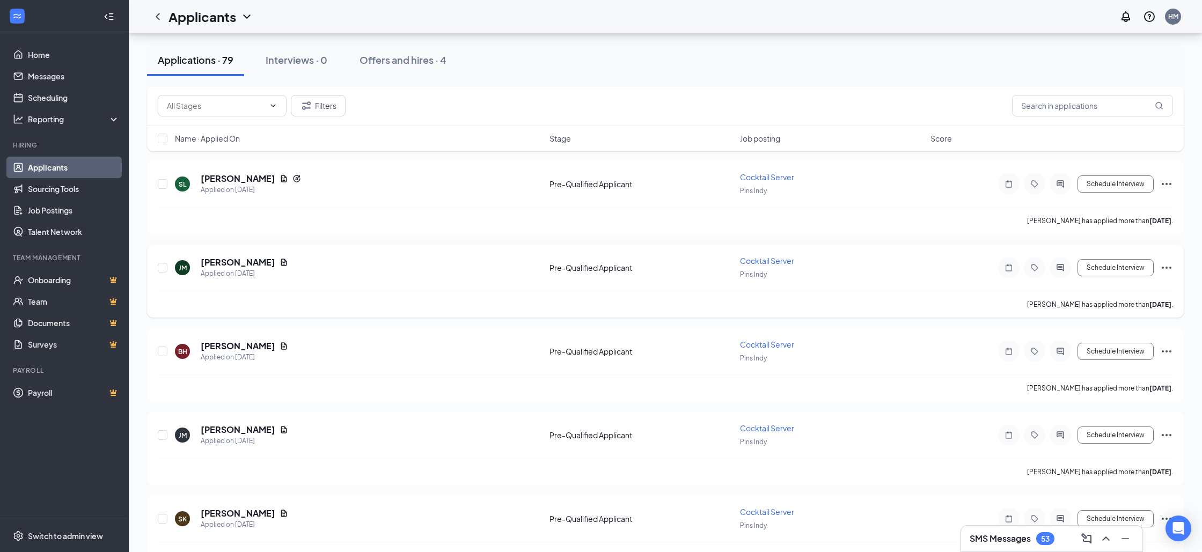
scroll to position [1597, 0]
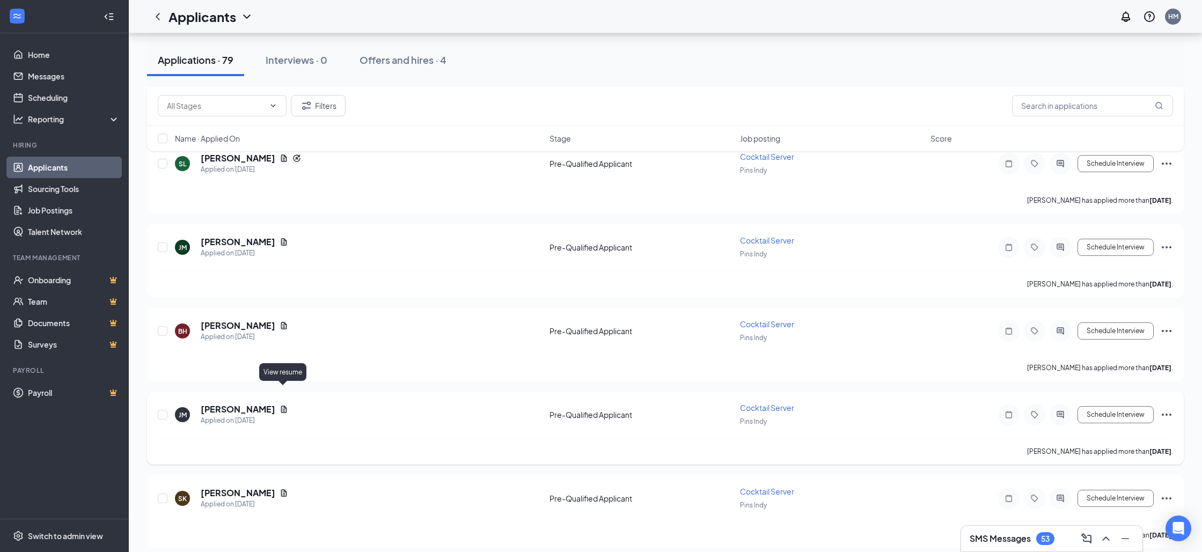
click at [283, 405] on icon "Document" at bounding box center [284, 409] width 9 height 9
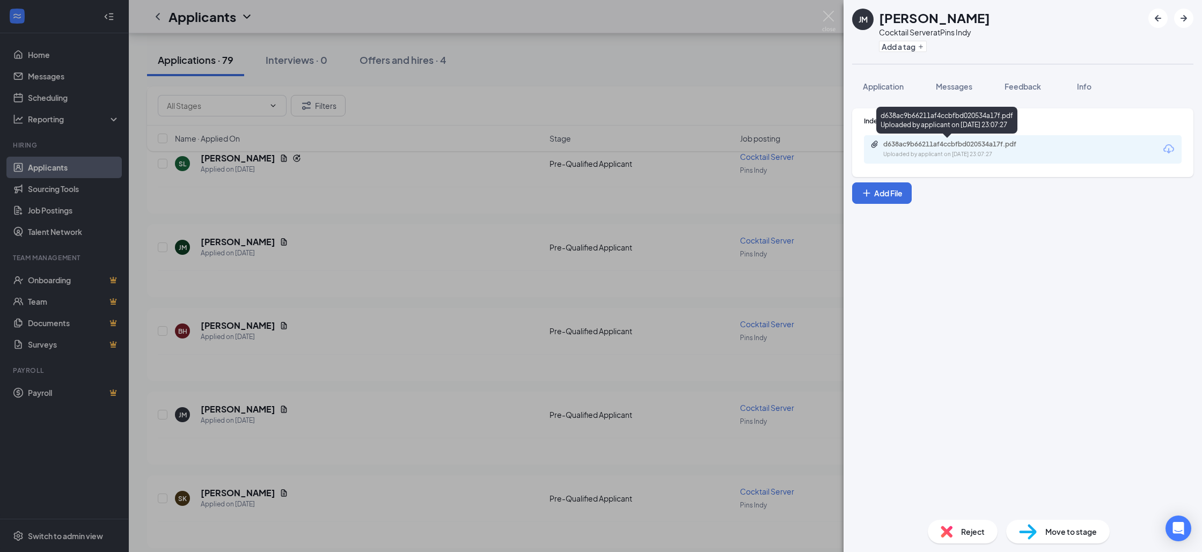
click at [938, 144] on div "d638ac9b66211af4ccbfbd020534a17f.pdf" at bounding box center [958, 144] width 150 height 9
click at [827, 16] on img at bounding box center [828, 21] width 13 height 21
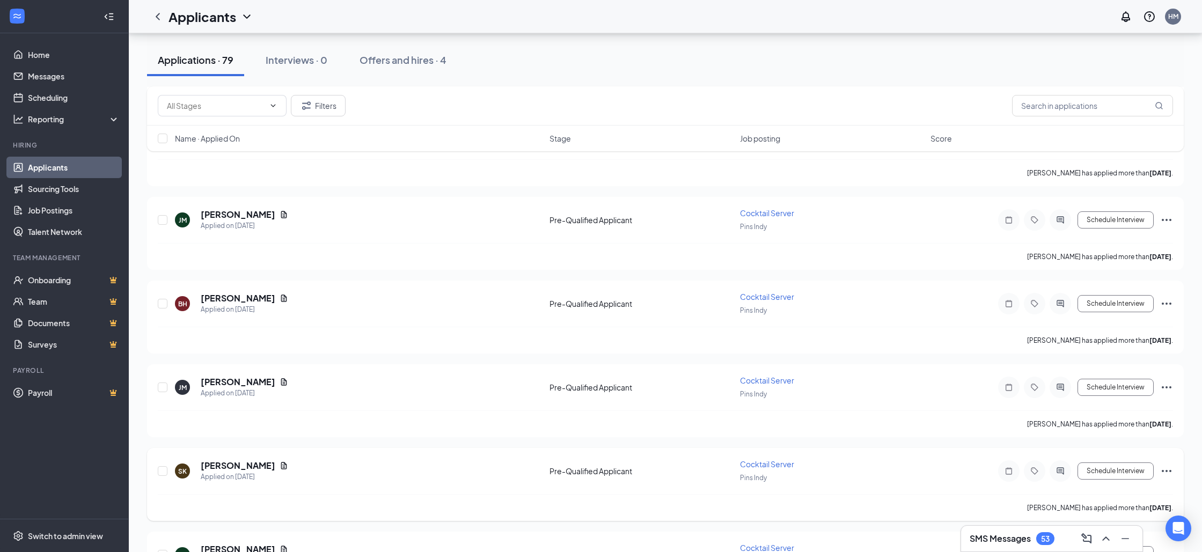
scroll to position [1633, 0]
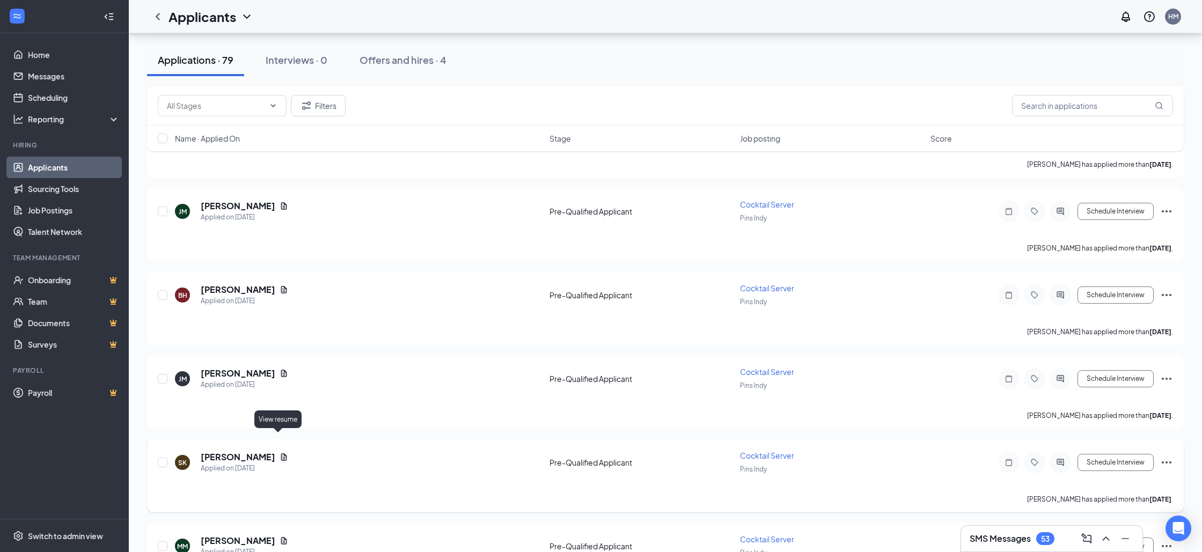
click at [281, 453] on icon "Document" at bounding box center [284, 456] width 6 height 7
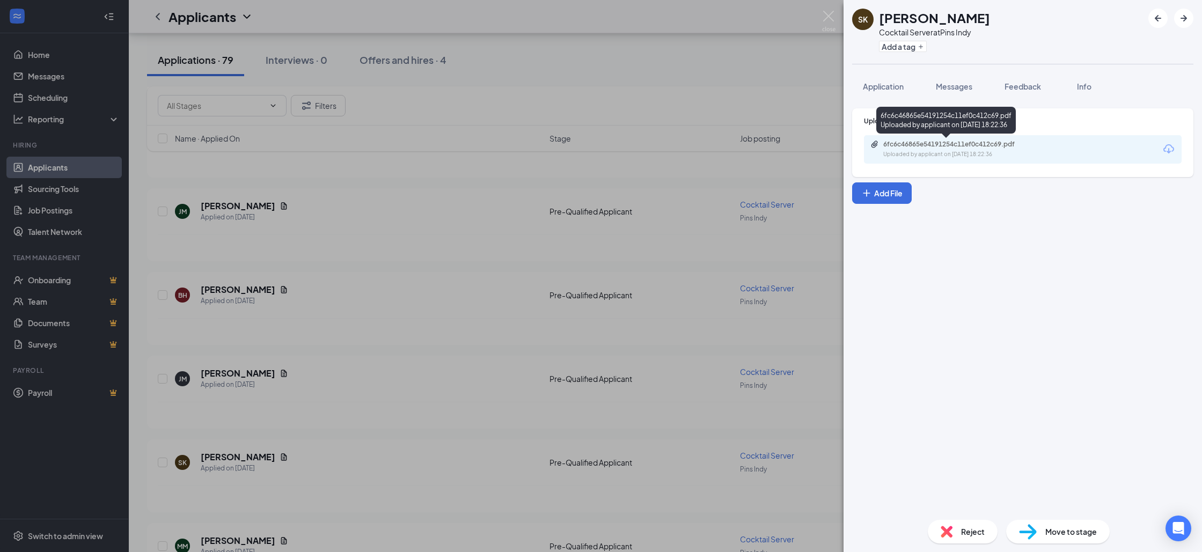
click at [937, 147] on div "6fc6c46865e54191254c11ef0c412c69.pdf" at bounding box center [958, 144] width 150 height 9
click at [830, 23] on img at bounding box center [828, 21] width 13 height 21
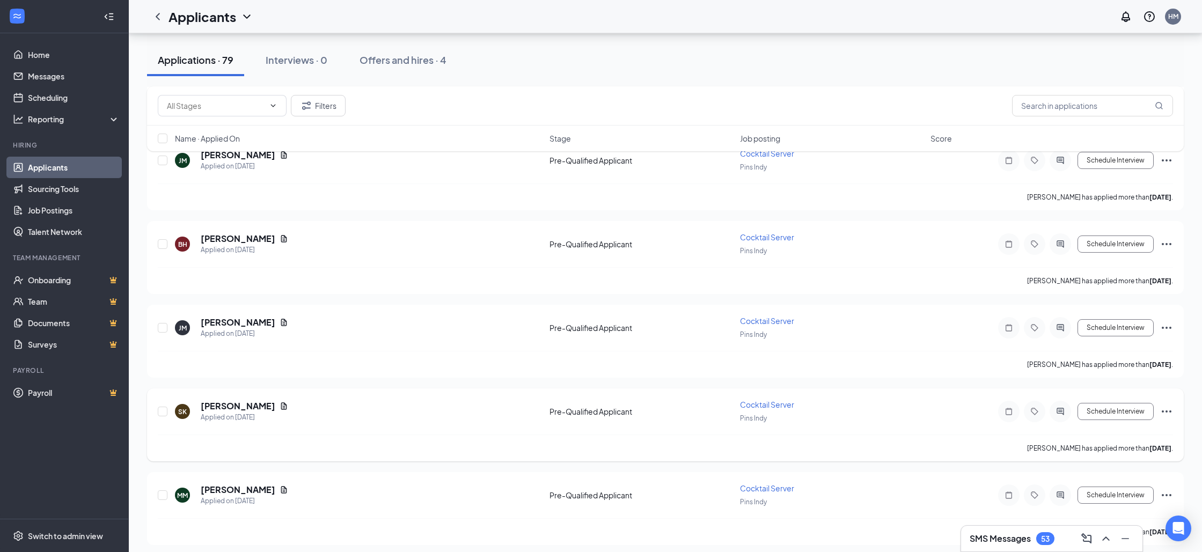
scroll to position [1685, 0]
click at [281, 484] on icon "Document" at bounding box center [284, 487] width 6 height 7
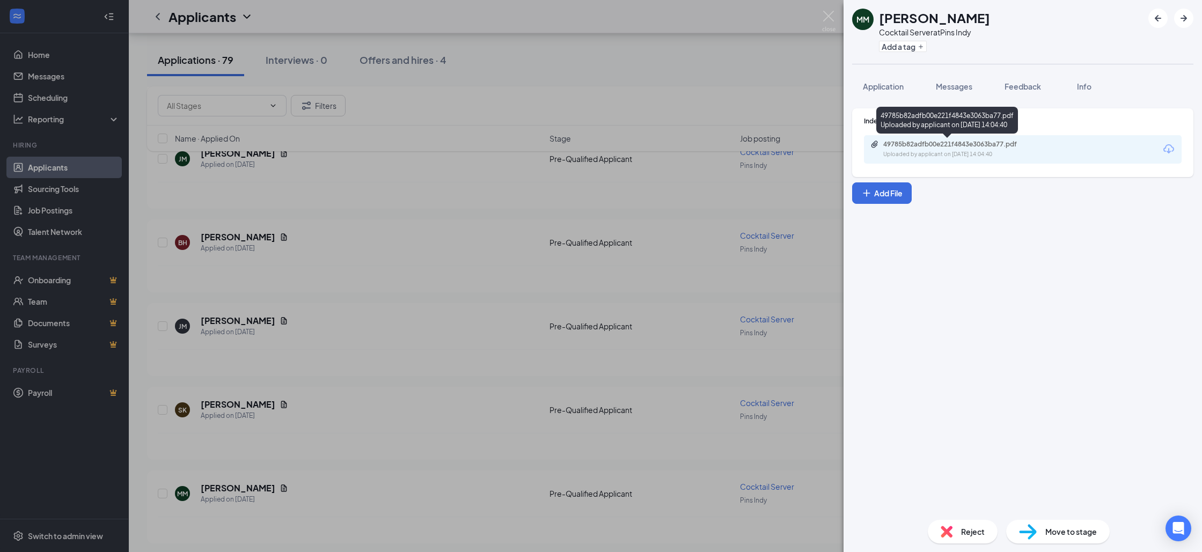
click at [961, 146] on div "49785b82adfb00e221f4843e3063ba77.pdf" at bounding box center [958, 144] width 150 height 9
click at [832, 21] on img at bounding box center [828, 21] width 13 height 21
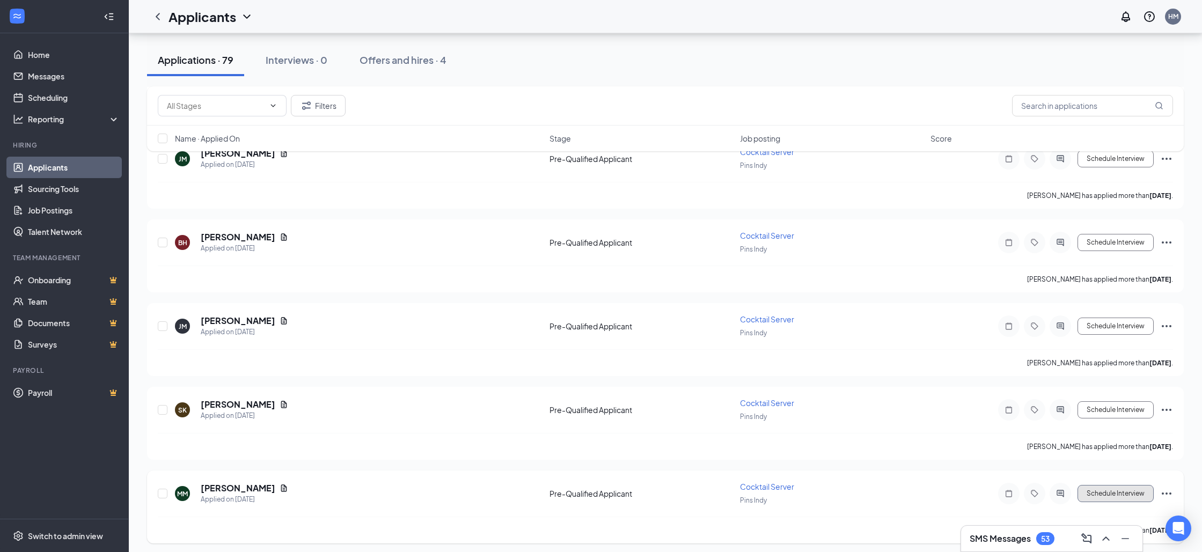
click at [1109, 485] on button "Schedule Interview" at bounding box center [1115, 493] width 76 height 17
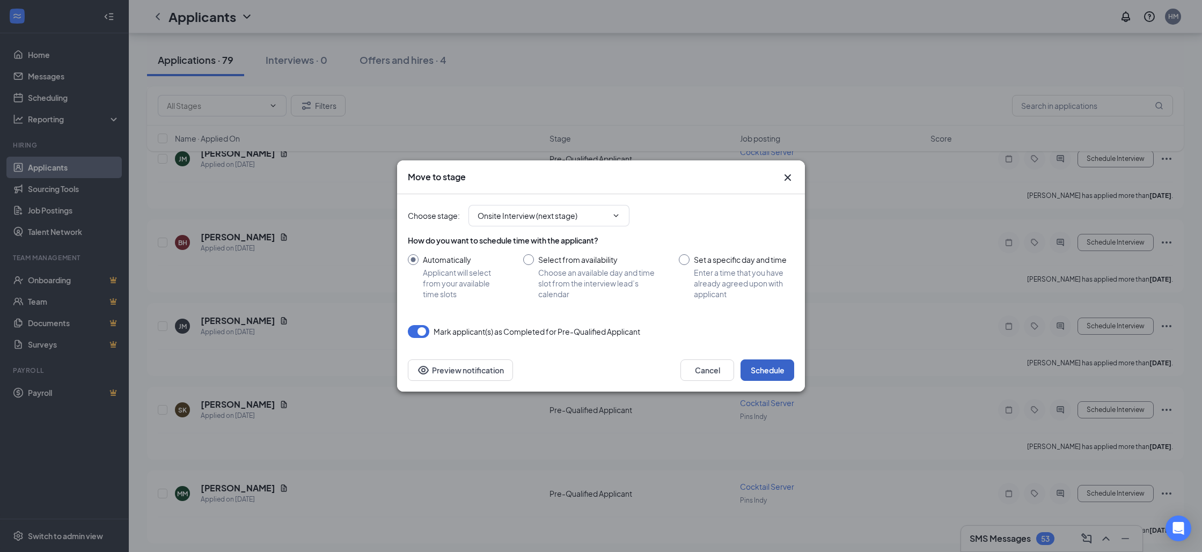
click at [765, 373] on button "Schedule" at bounding box center [767, 369] width 54 height 21
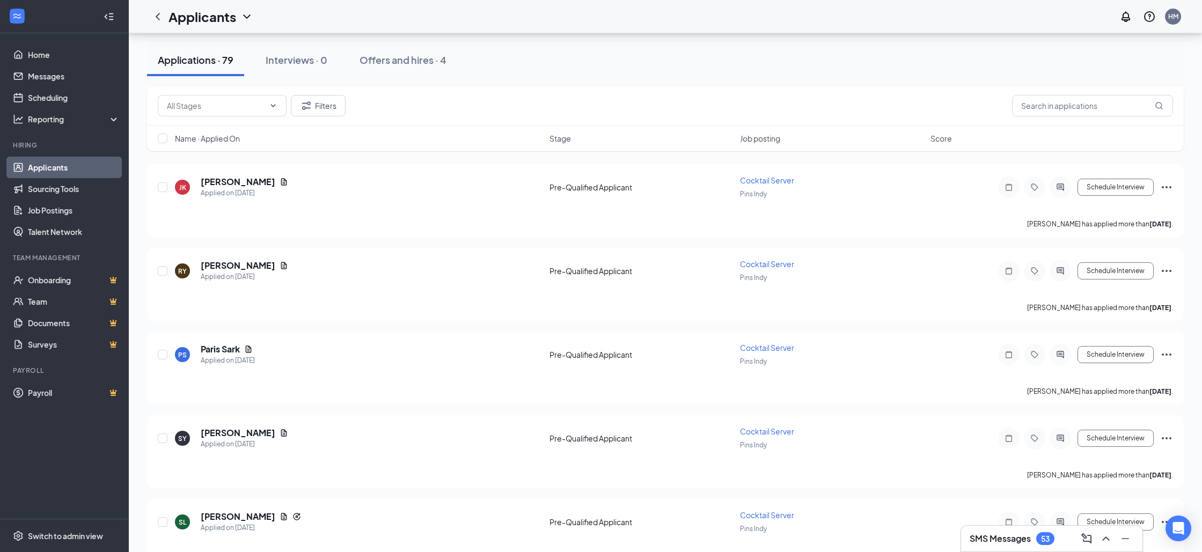
scroll to position [1239, 0]
click at [1121, 429] on button "Schedule Interview" at bounding box center [1115, 437] width 76 height 17
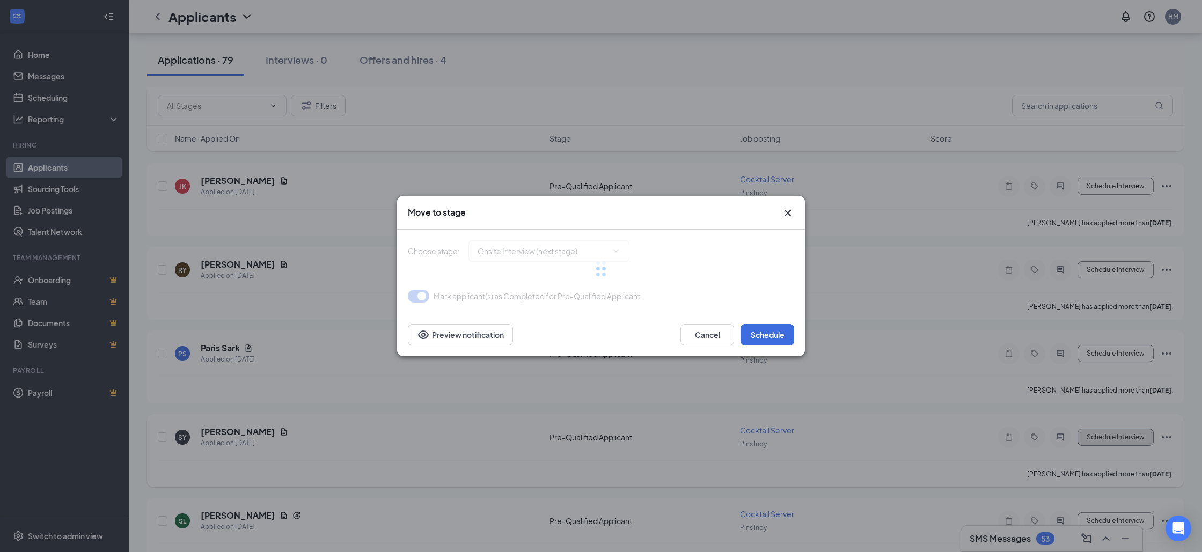
type input "Onsite Interview (next stage)"
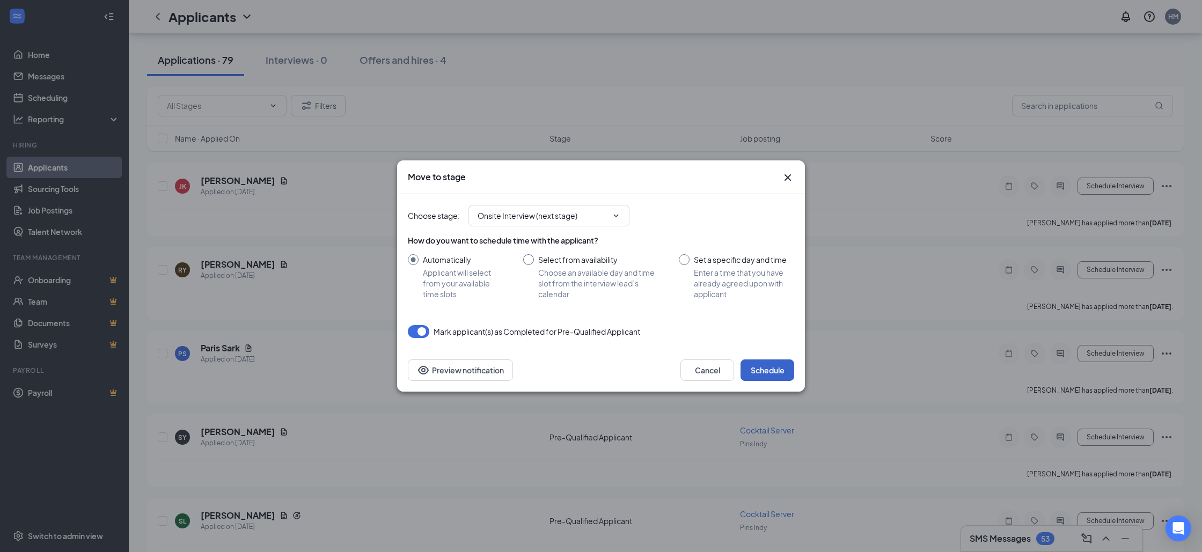
click at [762, 376] on button "Schedule" at bounding box center [767, 369] width 54 height 21
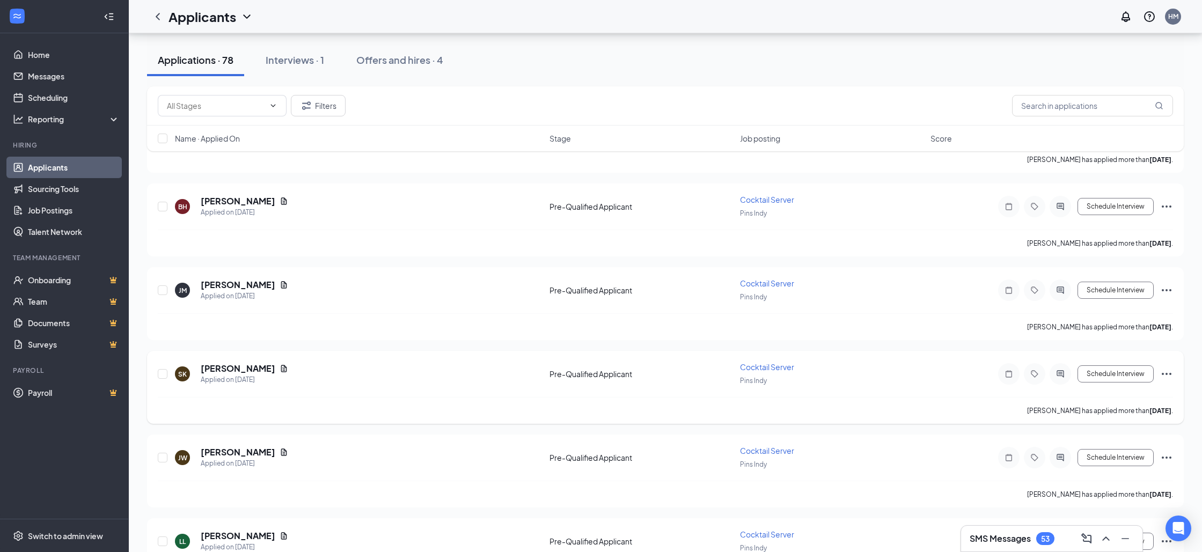
scroll to position [1639, 0]
click at [280, 363] on icon "Document" at bounding box center [284, 367] width 9 height 9
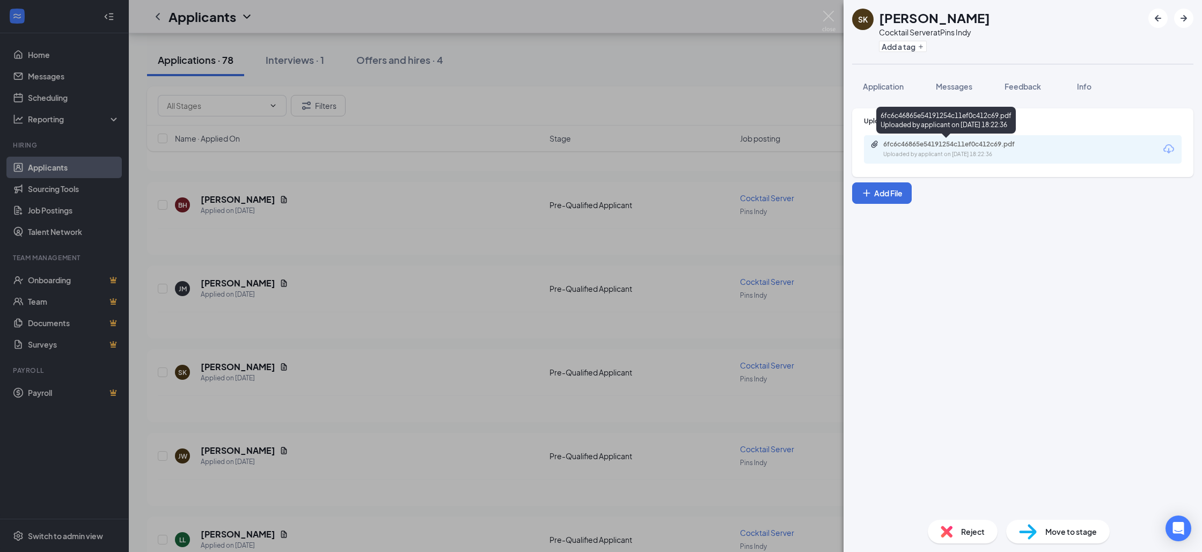
click at [921, 146] on div "6fc6c46865e54191254c11ef0c412c69.pdf" at bounding box center [958, 144] width 150 height 9
click at [826, 23] on img at bounding box center [828, 21] width 13 height 21
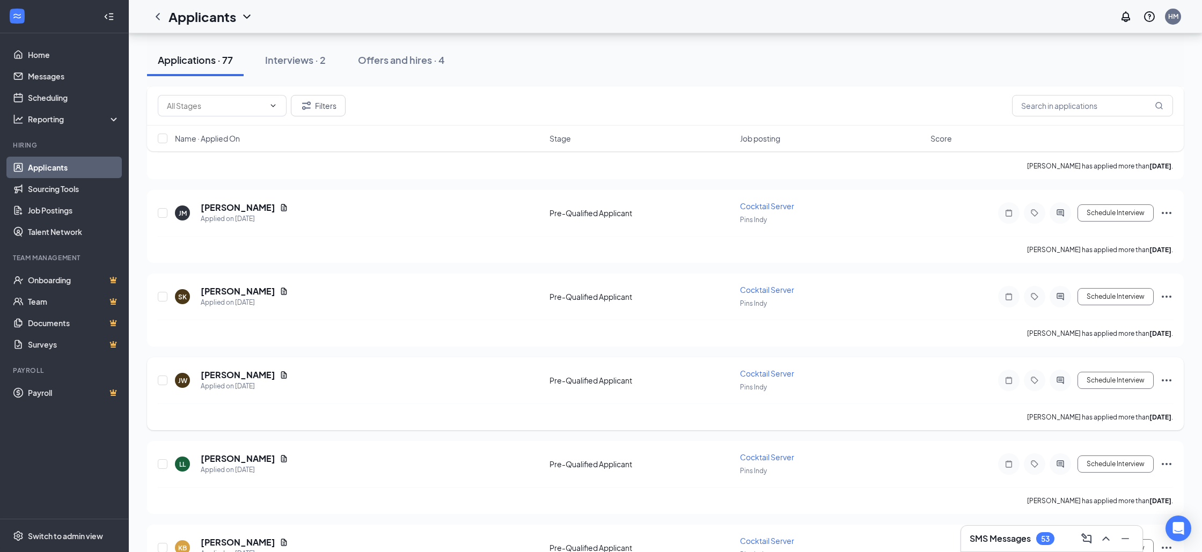
scroll to position [1723, 0]
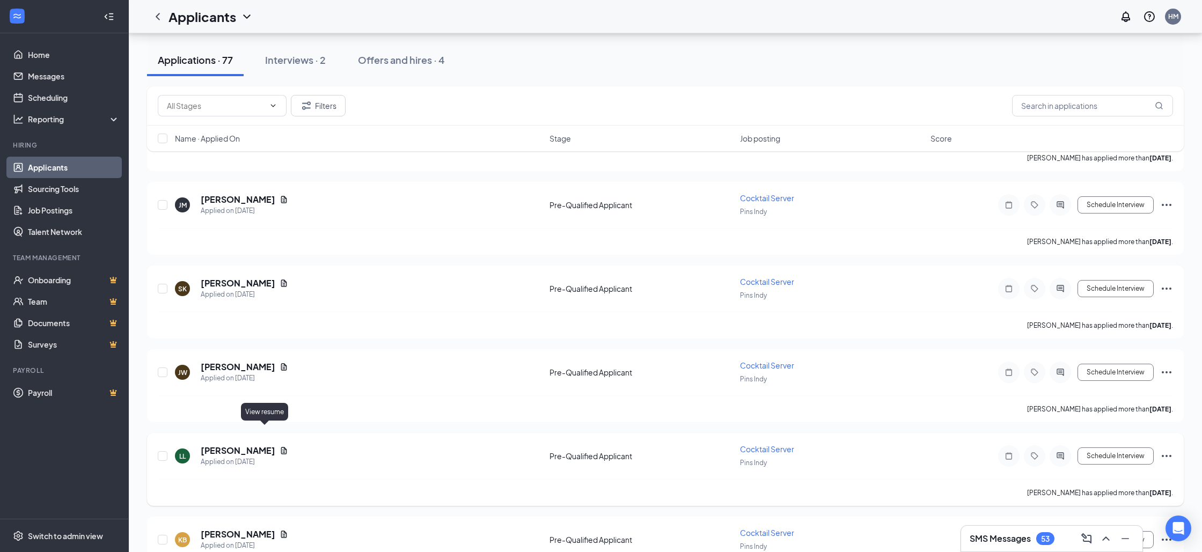
click at [281, 447] on icon "Document" at bounding box center [284, 450] width 6 height 7
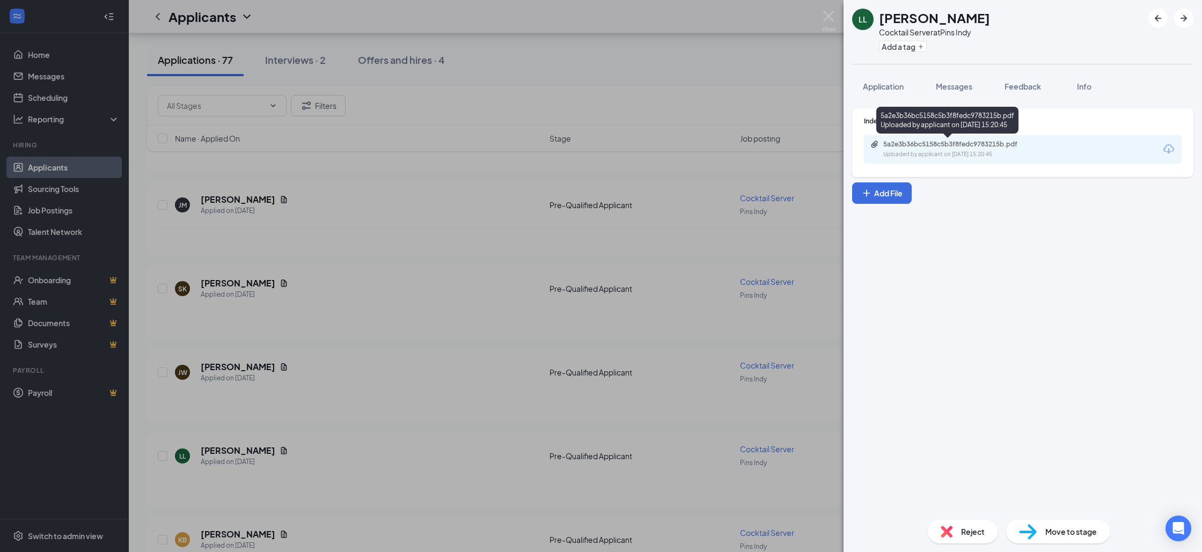
click at [951, 143] on div "5a2e3b36bc5158c5b3f8fedc9783215b.pdf" at bounding box center [958, 144] width 150 height 9
click at [822, 16] on img at bounding box center [828, 21] width 13 height 21
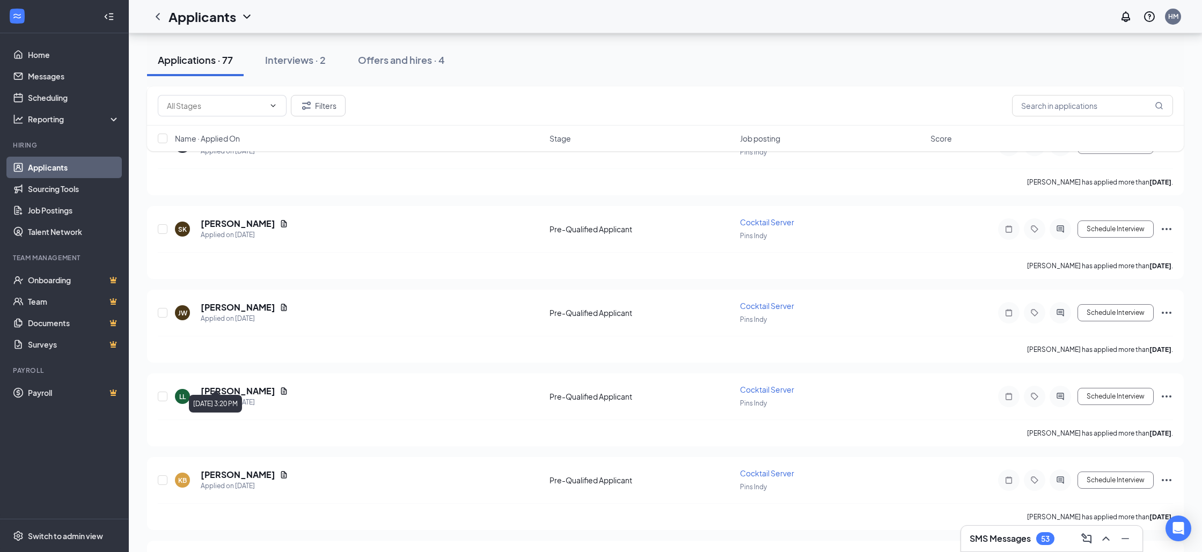
scroll to position [1786, 0]
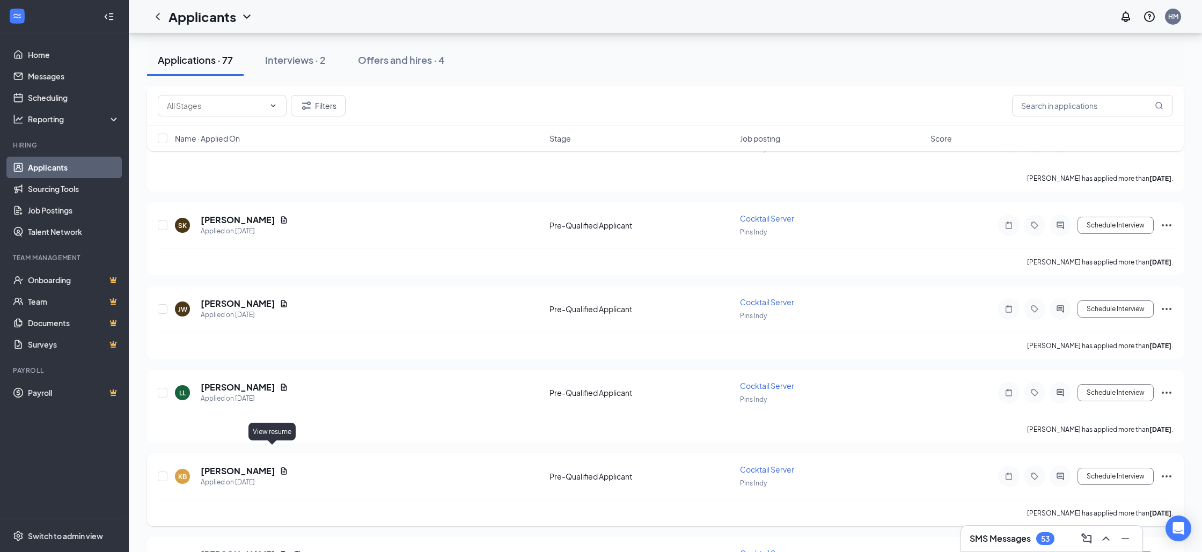
click at [280, 467] on icon "Document" at bounding box center [284, 471] width 9 height 9
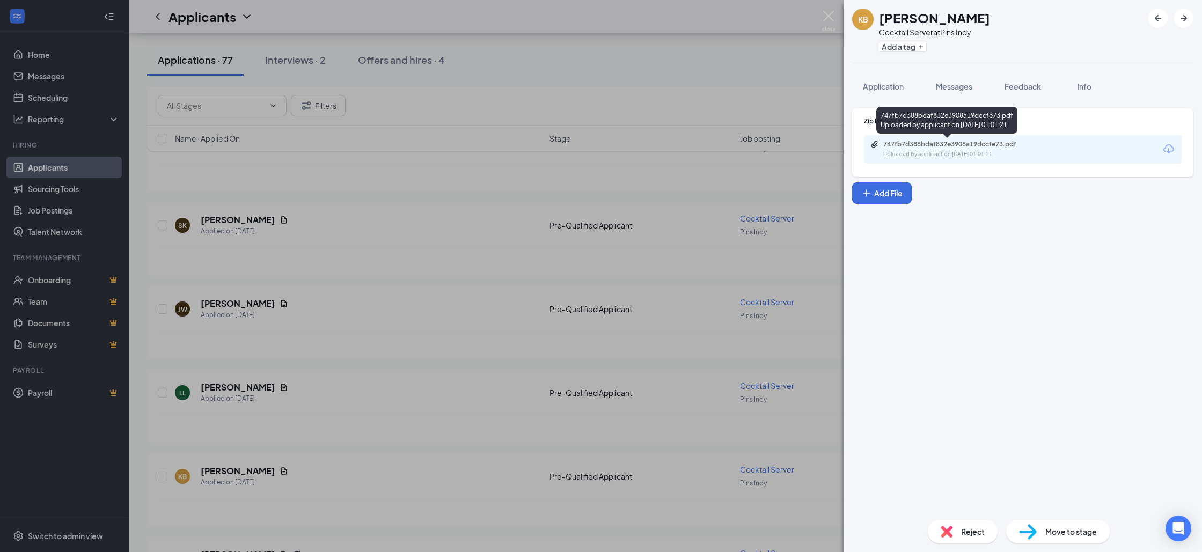
click at [976, 144] on div "747fb7d388bdaf832e3908a19dccfe73.pdf" at bounding box center [958, 144] width 150 height 9
click at [822, 13] on img at bounding box center [828, 21] width 13 height 21
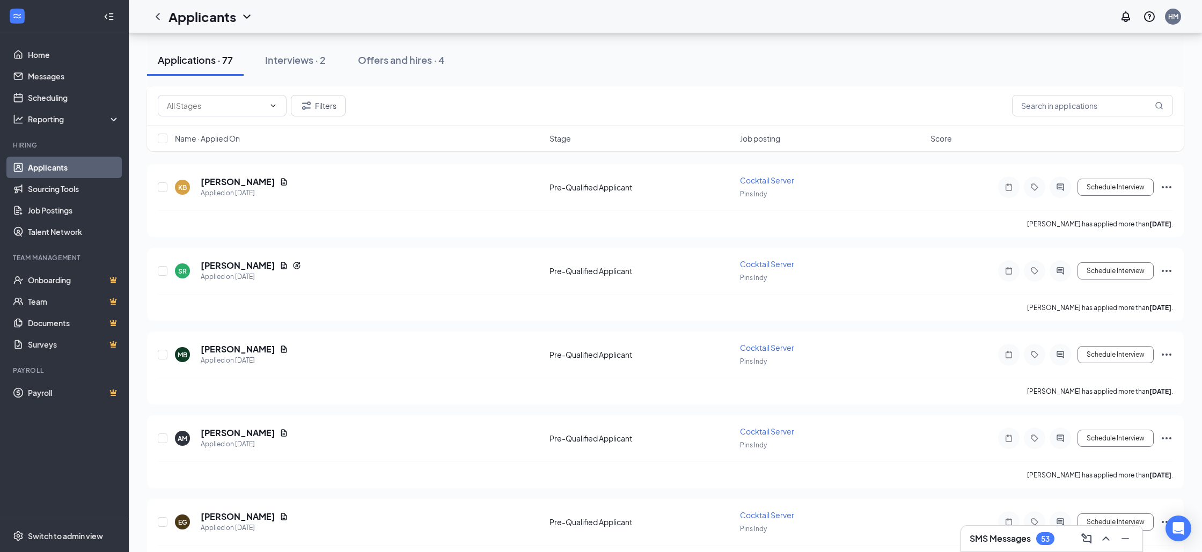
scroll to position [2076, 0]
click at [281, 345] on icon "Document" at bounding box center [284, 348] width 6 height 7
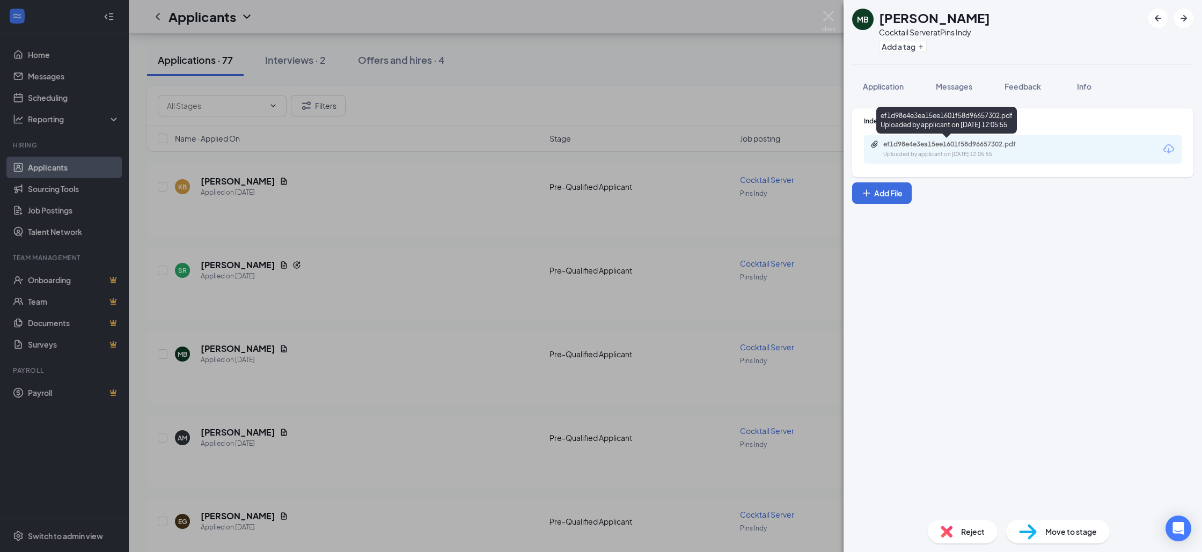
click at [917, 140] on div "ef1d98e4e3ea15ee1601f58d96657302.pdf" at bounding box center [958, 144] width 150 height 9
click at [825, 18] on img at bounding box center [828, 21] width 13 height 21
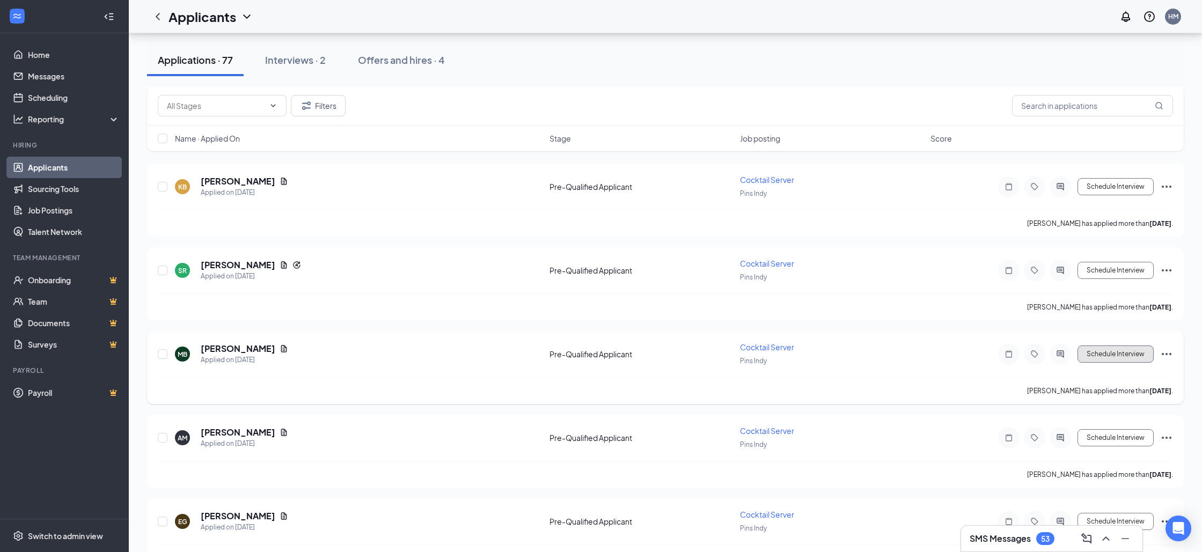
click at [1091, 346] on button "Schedule Interview" at bounding box center [1115, 354] width 76 height 17
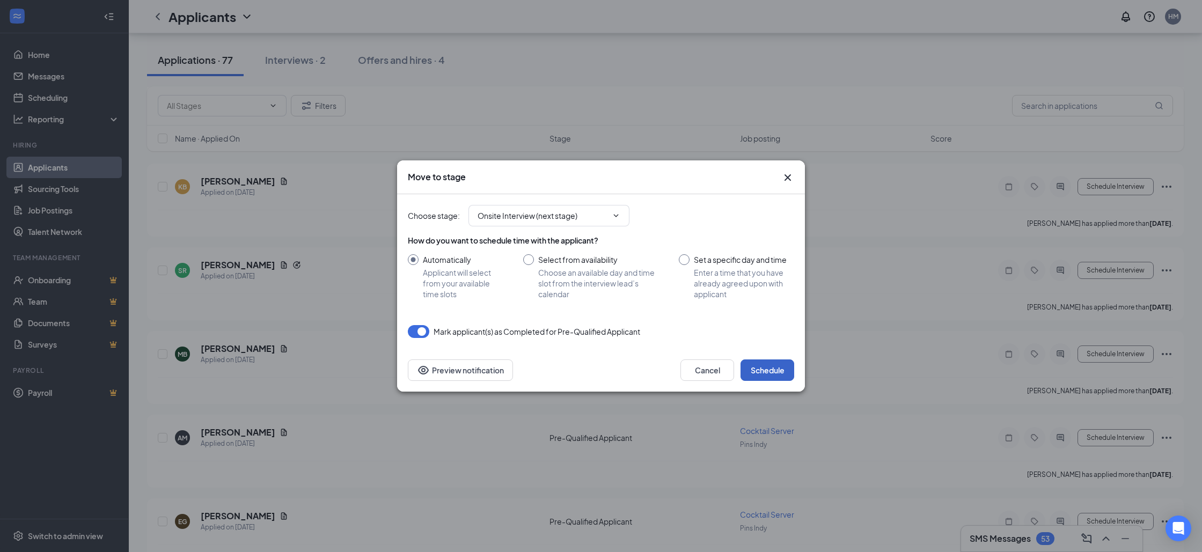
click at [772, 370] on button "Schedule" at bounding box center [767, 369] width 54 height 21
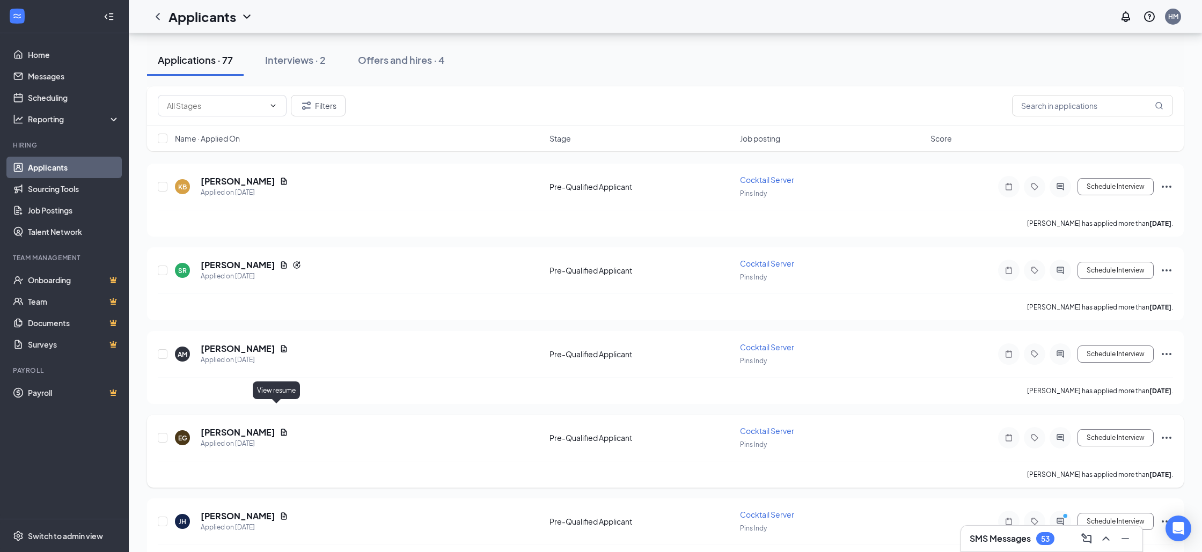
click at [280, 428] on icon "Document" at bounding box center [284, 432] width 9 height 9
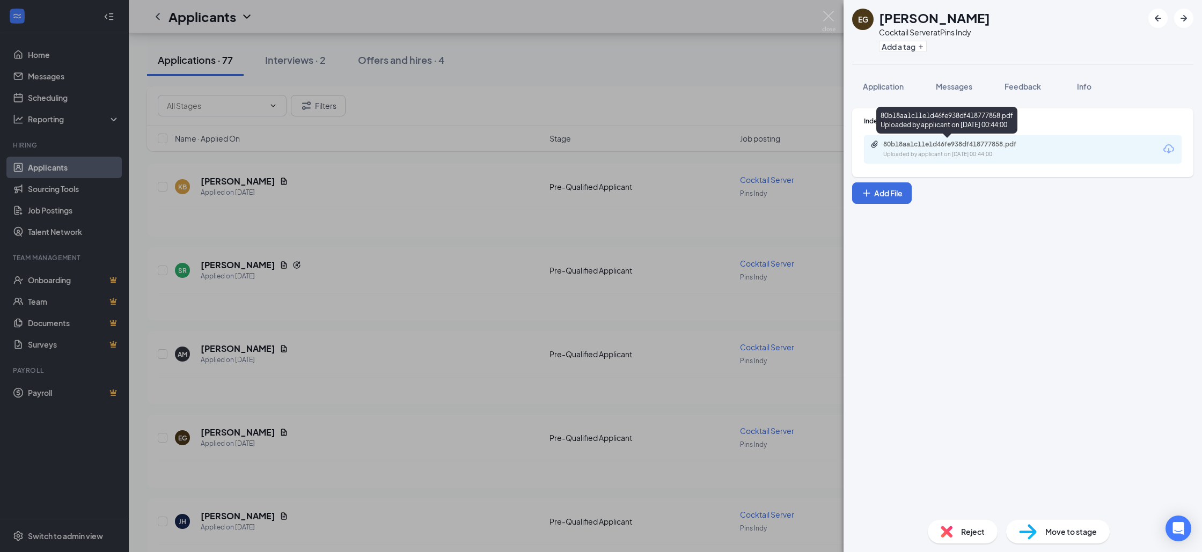
click at [897, 143] on div "80b18aa1c11e1d46fe938df418777858.pdf" at bounding box center [958, 144] width 150 height 9
click at [657, 317] on div "EG [PERSON_NAME] Cocktail Server at Pins Indy Add a tag Application Messages Fe…" at bounding box center [601, 276] width 1202 height 552
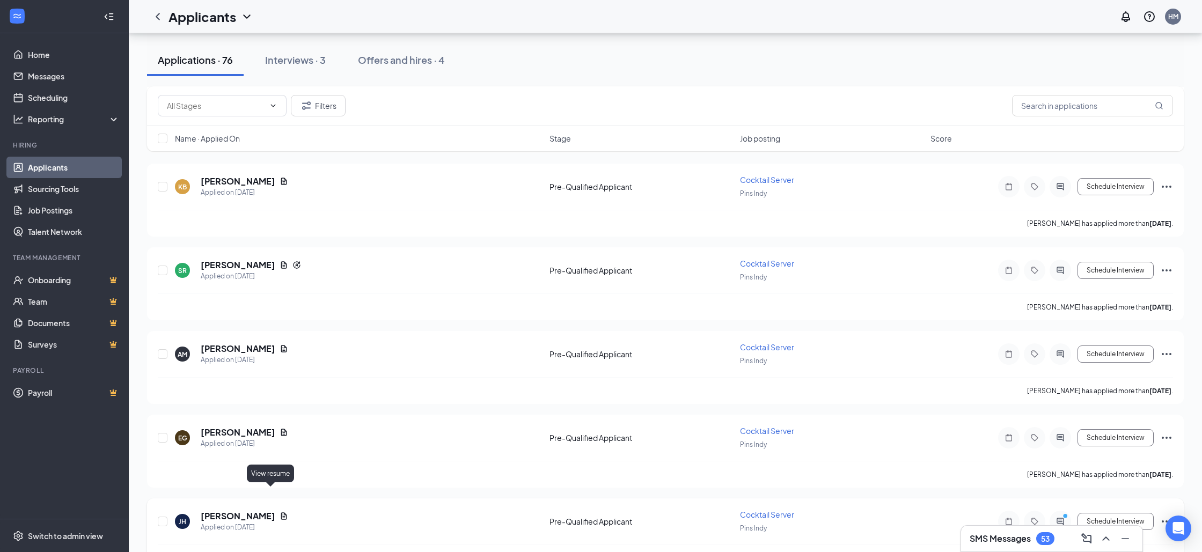
click at [280, 512] on icon "Document" at bounding box center [284, 516] width 9 height 9
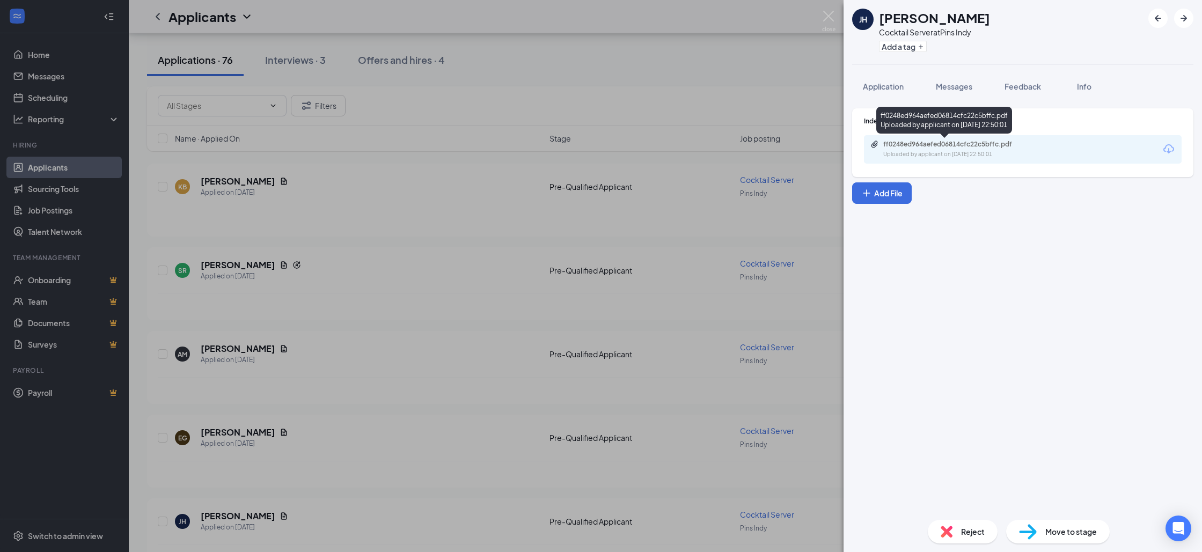
click at [899, 142] on div "ff0248ed964aefed06814cfc22c5bffc.pdf" at bounding box center [958, 144] width 150 height 9
click at [451, 342] on div "[PERSON_NAME] Cocktail Server at Pins Indy Add a tag Application Messages Feedb…" at bounding box center [601, 276] width 1202 height 552
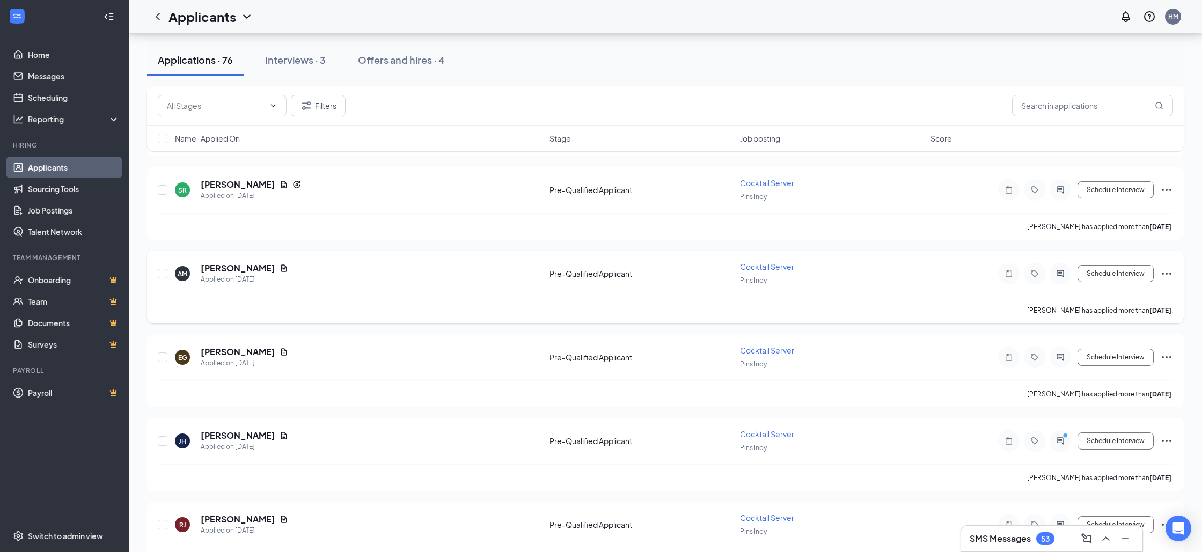
scroll to position [2168, 0]
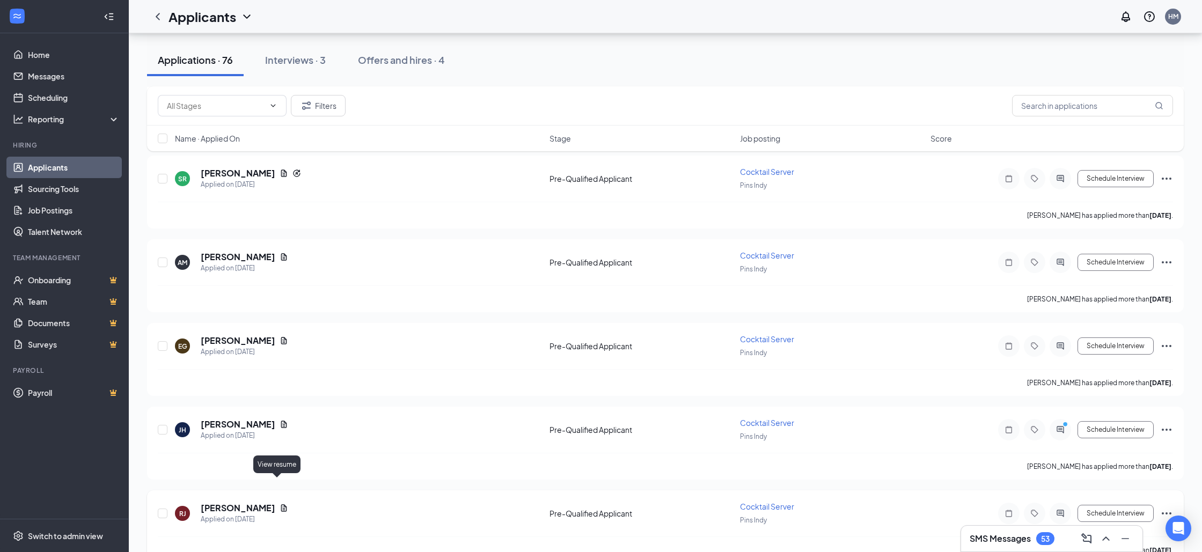
click at [281, 504] on icon "Document" at bounding box center [284, 508] width 9 height 9
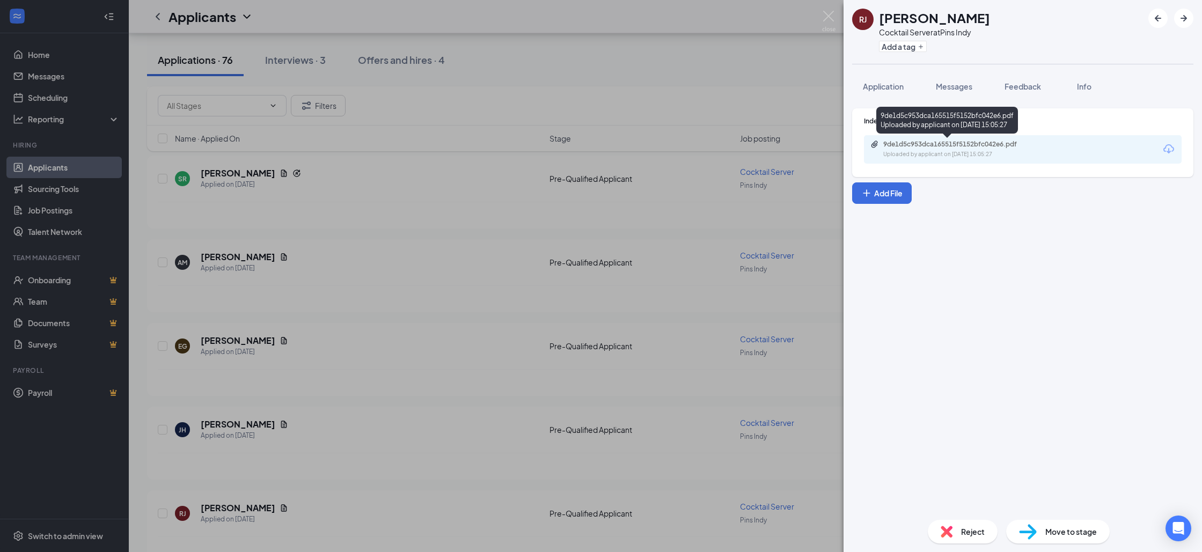
click at [915, 144] on div "9de1d5c953dca165515f5152bfc042e6.pdf" at bounding box center [958, 144] width 150 height 9
click at [477, 215] on div "[PERSON_NAME] [PERSON_NAME] Cocktail Server at Pins Indy Add a tag Application …" at bounding box center [601, 276] width 1202 height 552
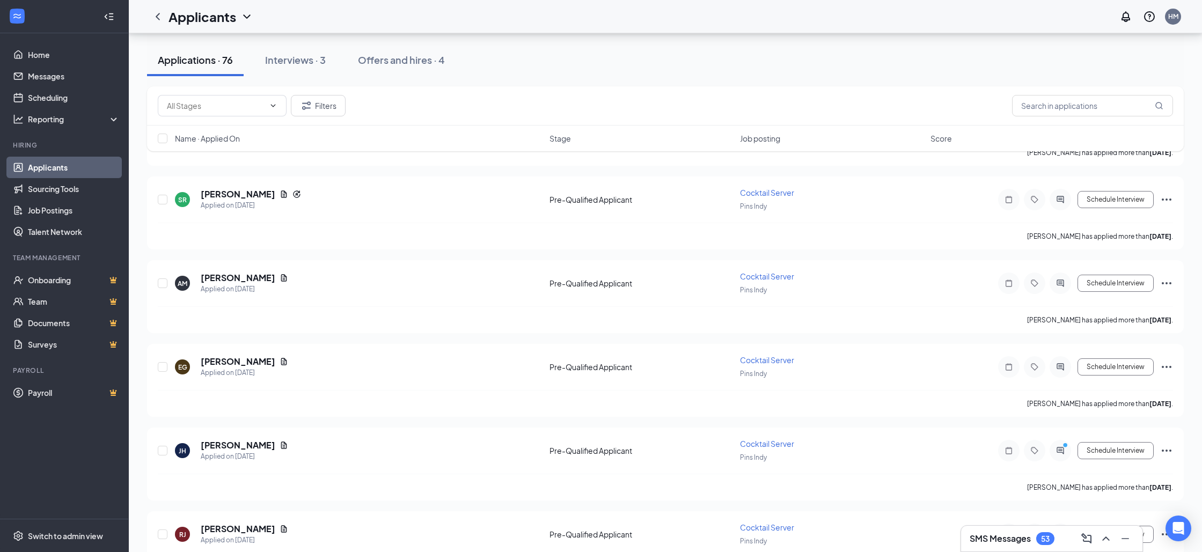
scroll to position [2143, 0]
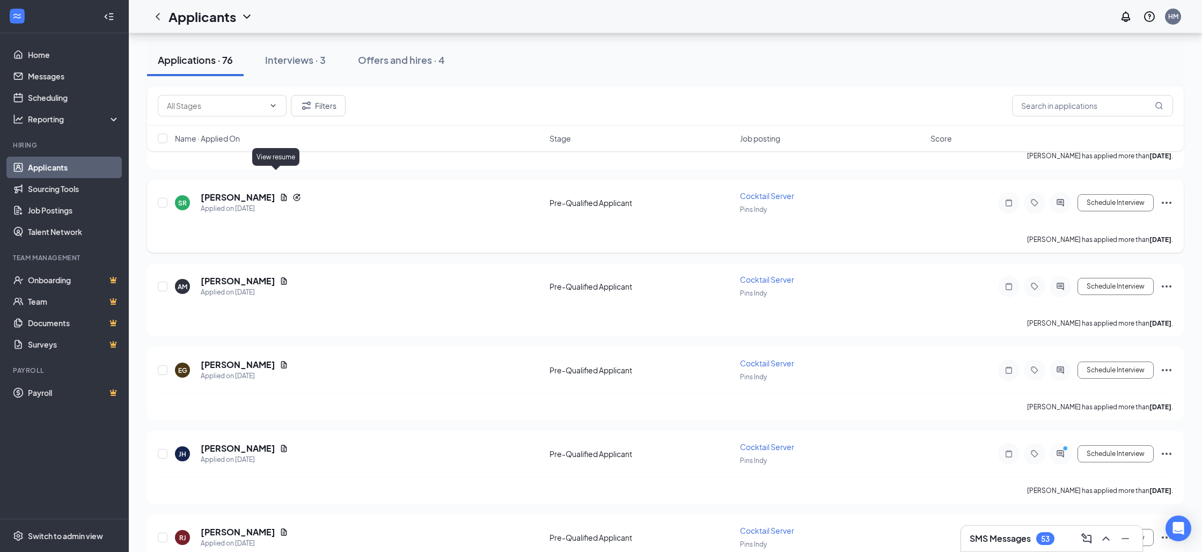
click at [281, 194] on icon "Document" at bounding box center [284, 197] width 6 height 7
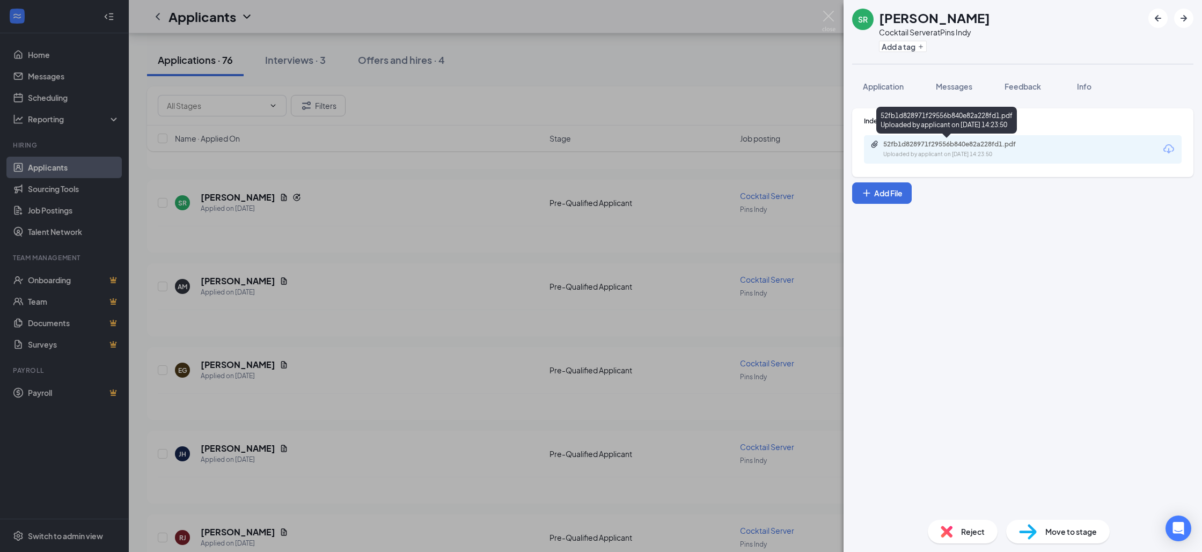
click at [914, 145] on div "52fb1d828971f29556b840e82a228fd1.pdf" at bounding box center [958, 144] width 150 height 9
